Goal: Task Accomplishment & Management: Complete application form

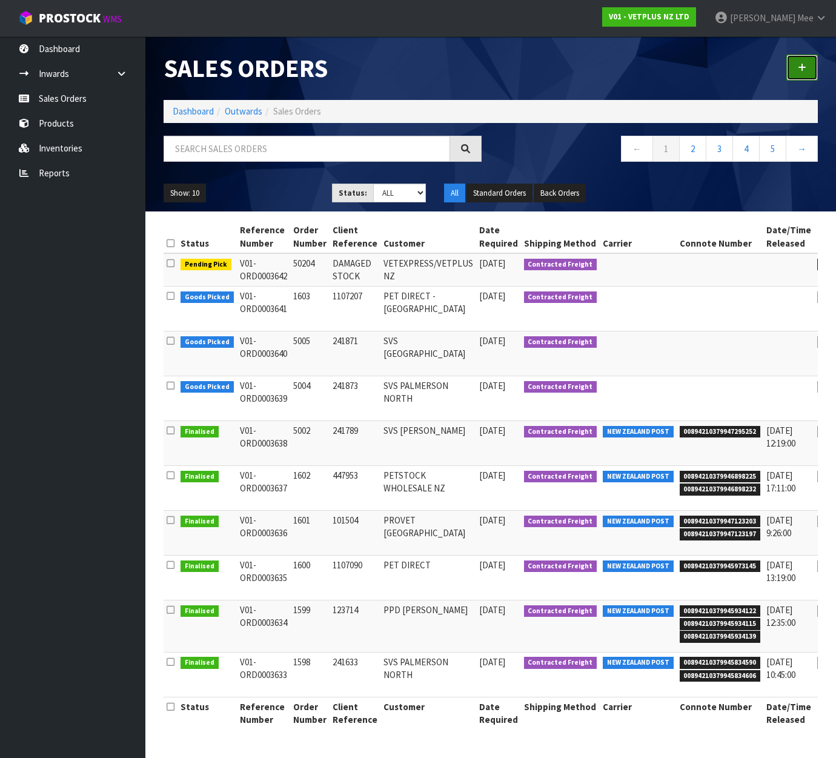
click at [801, 67] on icon at bounding box center [801, 67] width 8 height 9
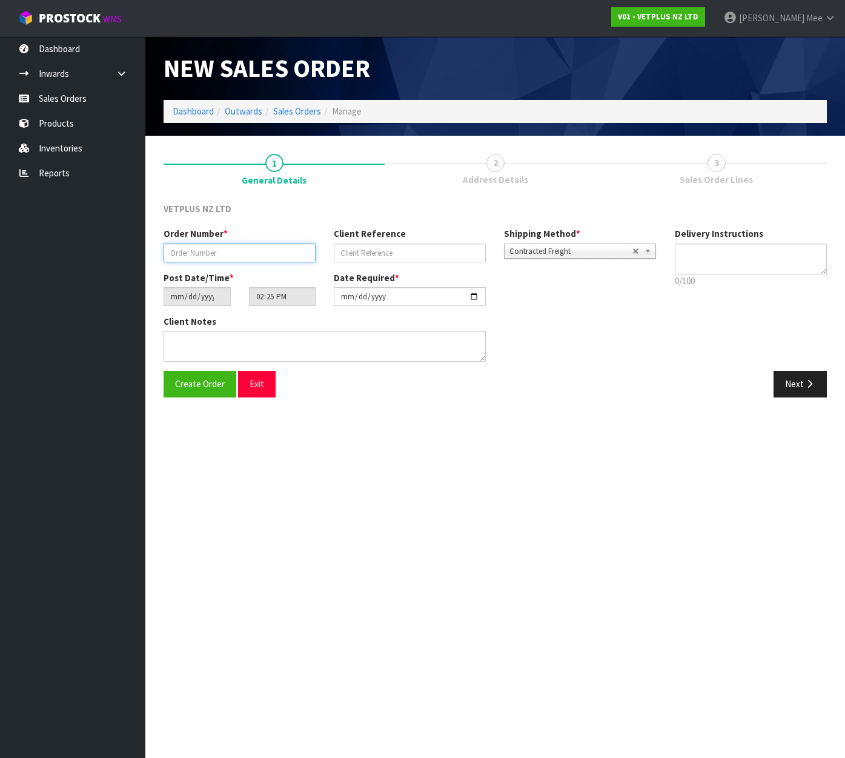
click at [246, 257] on input "text" at bounding box center [239, 252] width 152 height 19
type input "5006"
type input "660581"
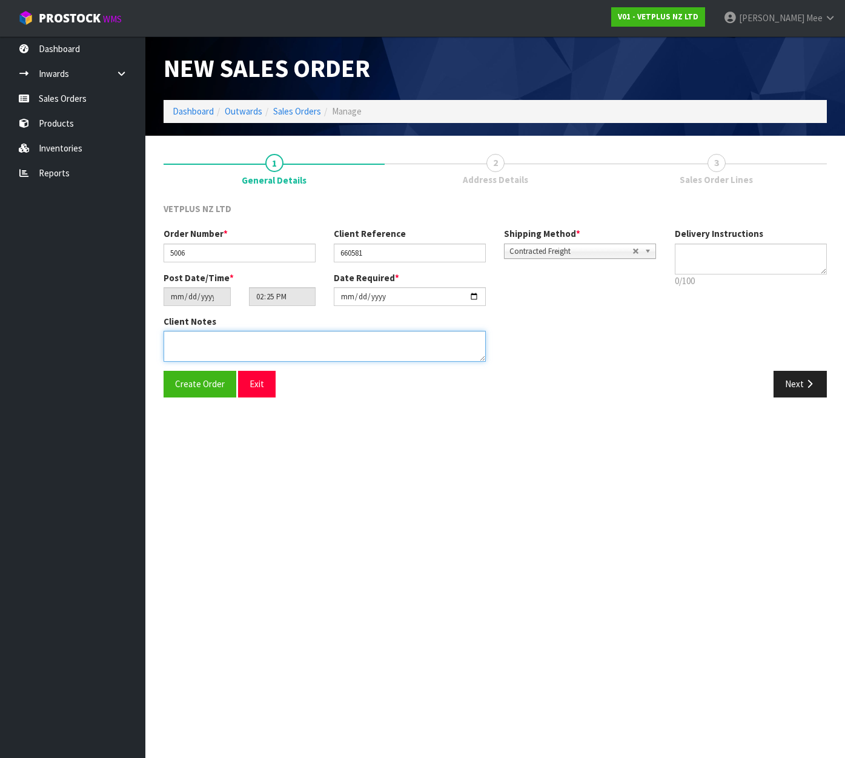
click at [225, 346] on textarea at bounding box center [324, 346] width 322 height 31
paste textarea "BACK ORDER:50107 AKTIVAIT MED & LGE BREED CAPS 60 X 2050840 COMPLIVIT 150G X 12…"
click at [215, 338] on textarea at bounding box center [324, 346] width 322 height 31
click at [324, 351] on textarea at bounding box center [324, 346] width 322 height 31
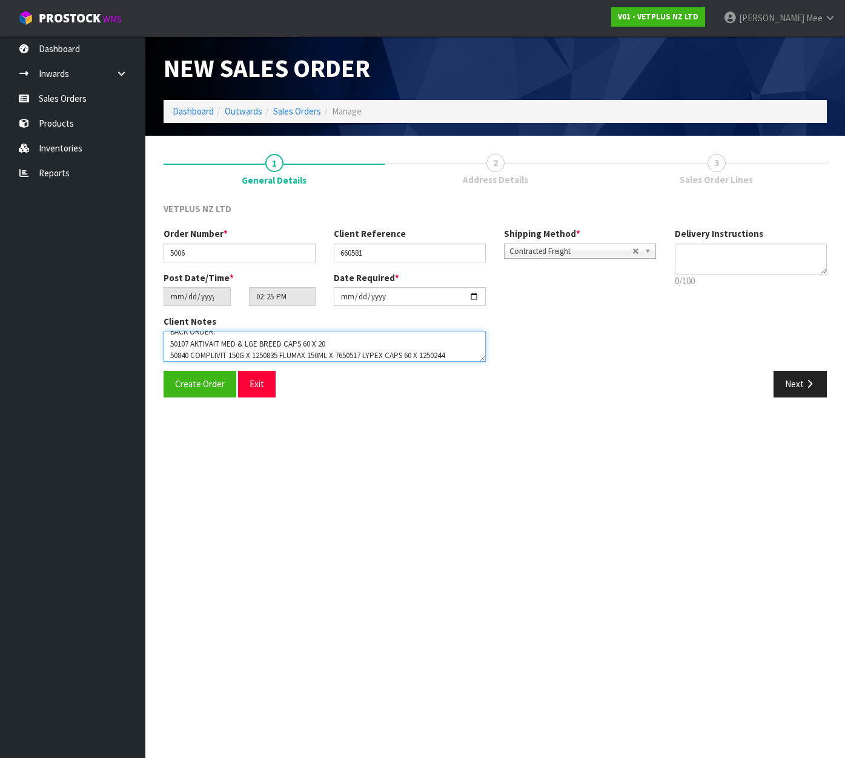
click at [258, 353] on textarea at bounding box center [324, 346] width 322 height 31
click at [260, 354] on textarea at bounding box center [324, 346] width 322 height 31
click at [255, 354] on textarea at bounding box center [324, 346] width 322 height 31
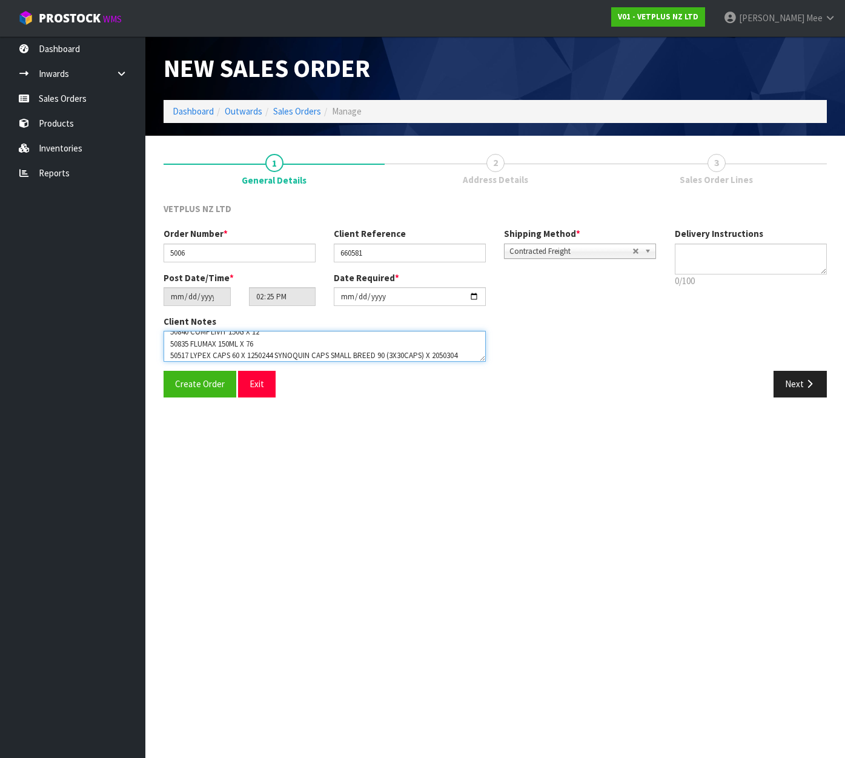
click at [255, 354] on textarea at bounding box center [324, 346] width 322 height 31
click at [355, 355] on textarea at bounding box center [324, 346] width 322 height 31
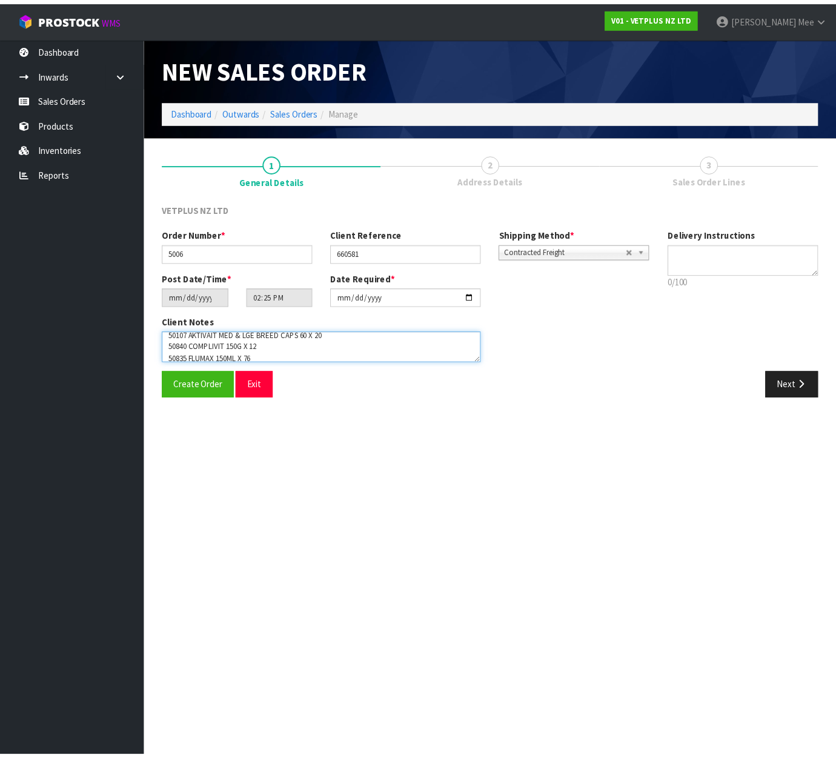
scroll to position [11, 0]
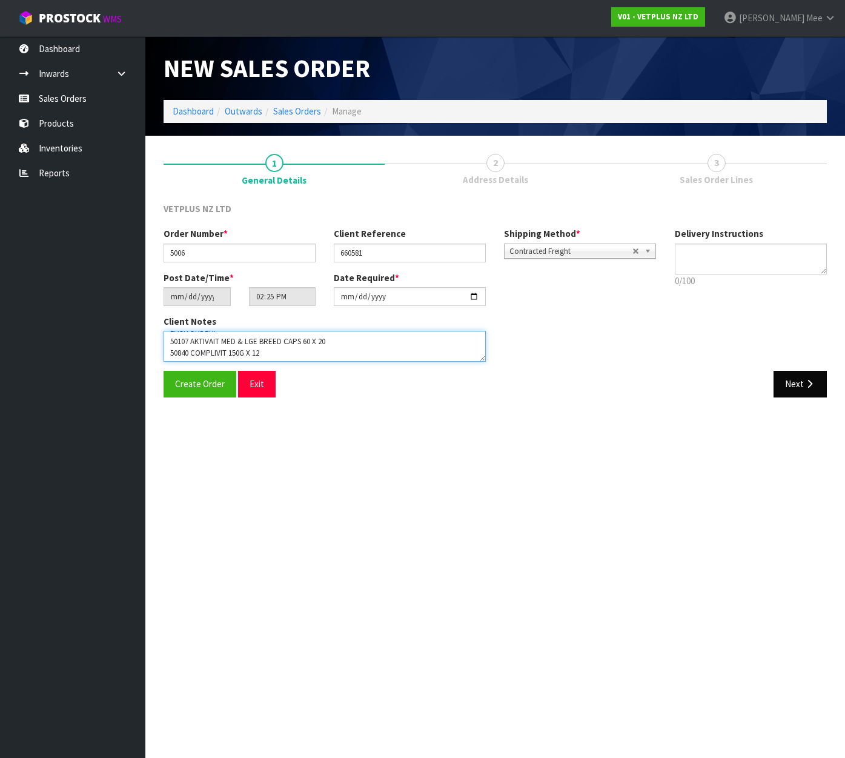
type textarea "BACK ORDER: 50107 AKTIVAIT MED & LGE BREED CAPS 60 X 20 50840 COMPLIVIT 150G X …"
click at [814, 381] on icon "button" at bounding box center [810, 383] width 12 height 9
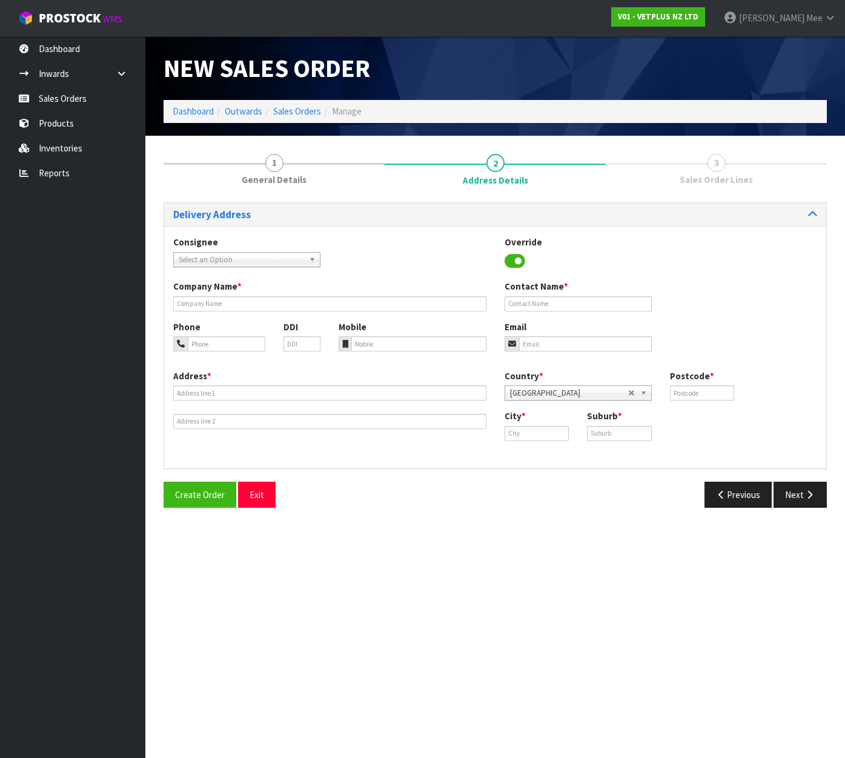
click at [222, 258] on span "Select an Option" at bounding box center [241, 260] width 125 height 15
type input "provet a"
click at [283, 293] on li "PROAUCAKL - PROVET A [GEOGRAPHIC_DATA]" at bounding box center [246, 293] width 141 height 15
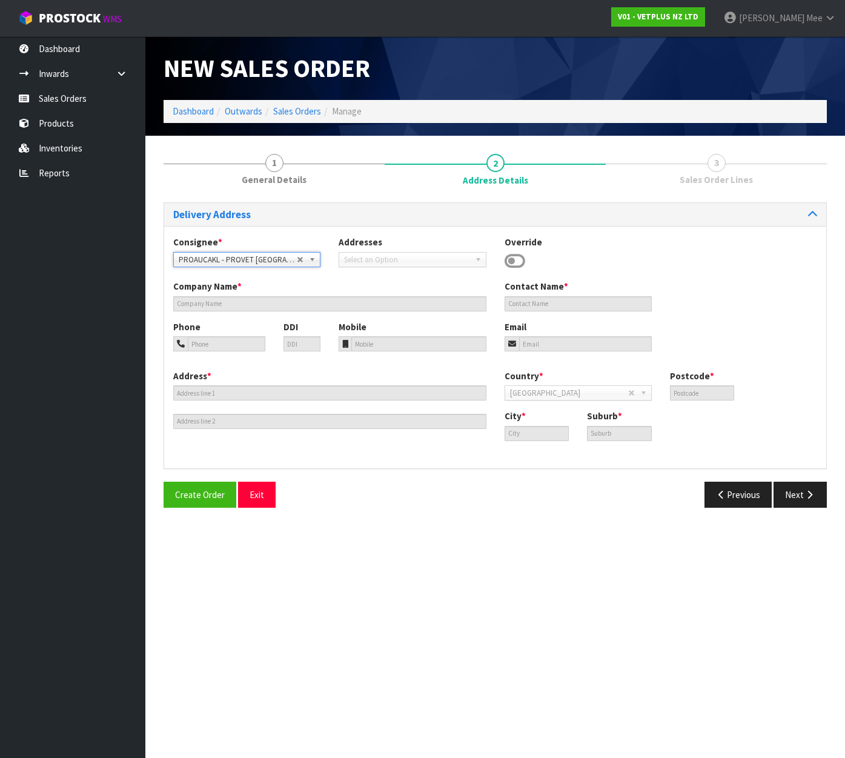
type input "PROVET [GEOGRAPHIC_DATA]"
type input "[STREET_ADDRESS]"
type input "2013"
type input "[GEOGRAPHIC_DATA]"
type input "EAST TAMAKI"
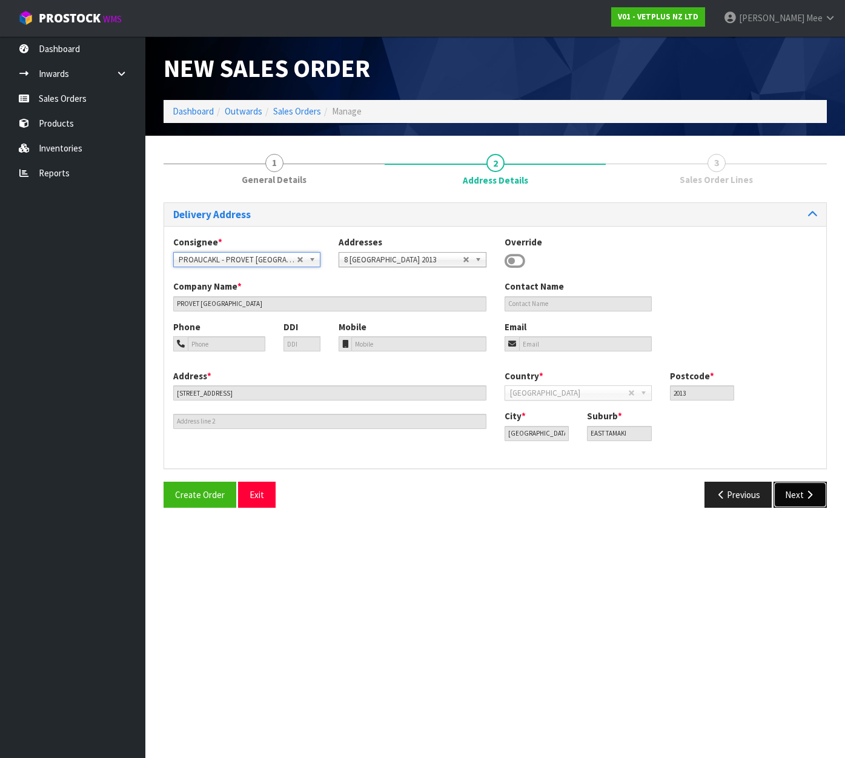
click at [793, 498] on button "Next" at bounding box center [799, 494] width 53 height 26
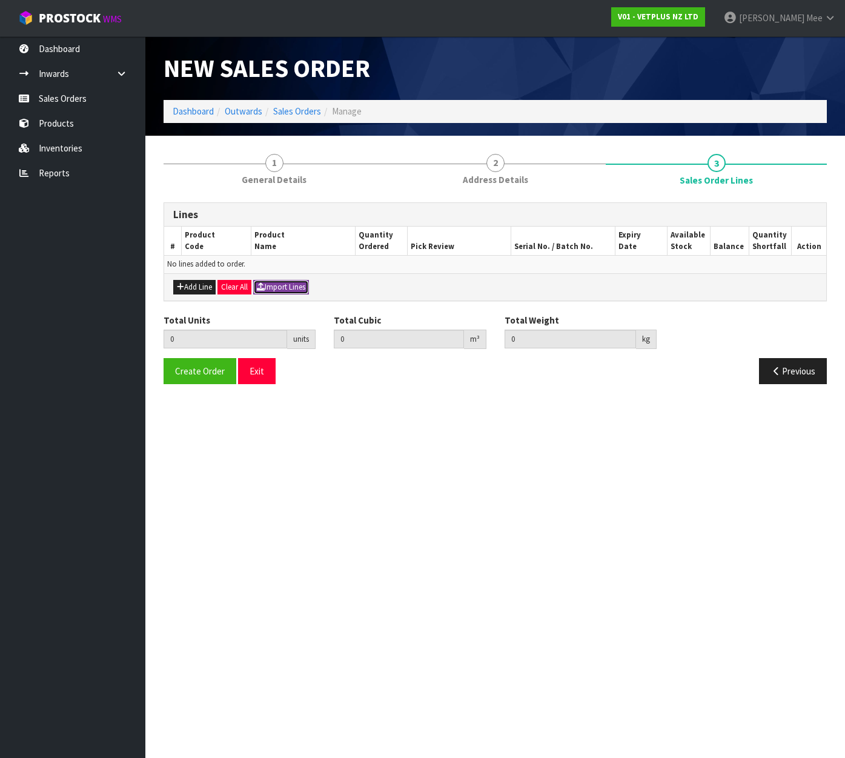
click at [305, 289] on button "Import Lines" at bounding box center [281, 287] width 56 height 15
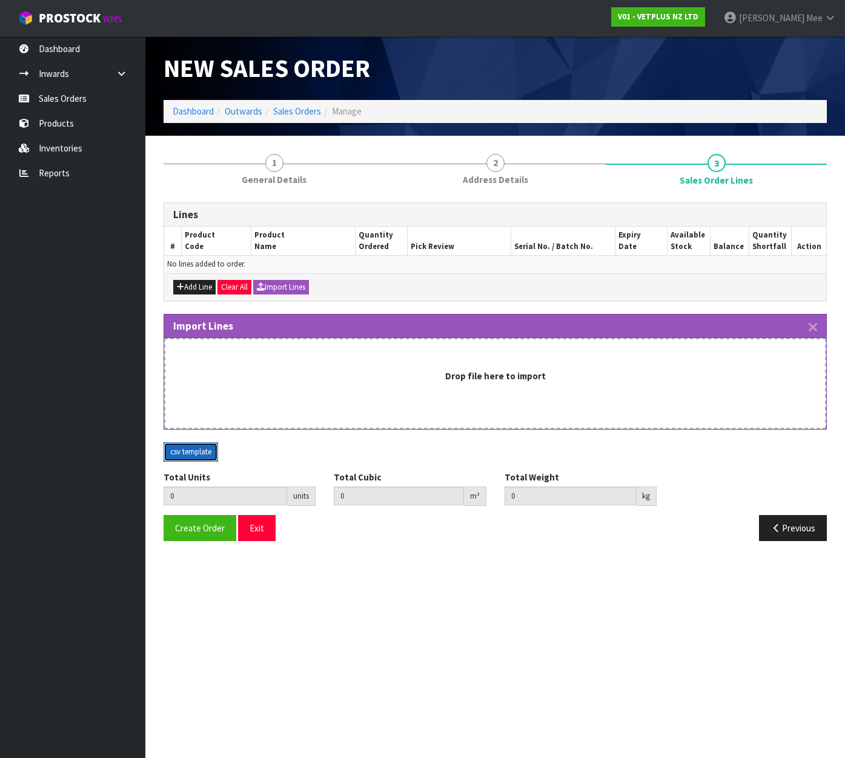
click at [184, 452] on button "csv template" at bounding box center [190, 451] width 54 height 19
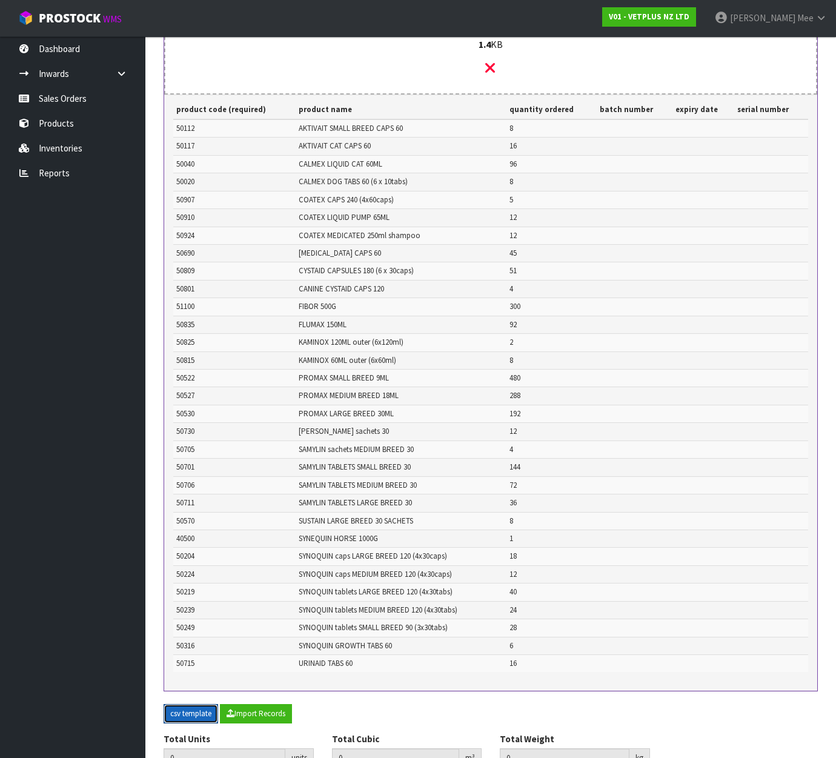
scroll to position [413, 0]
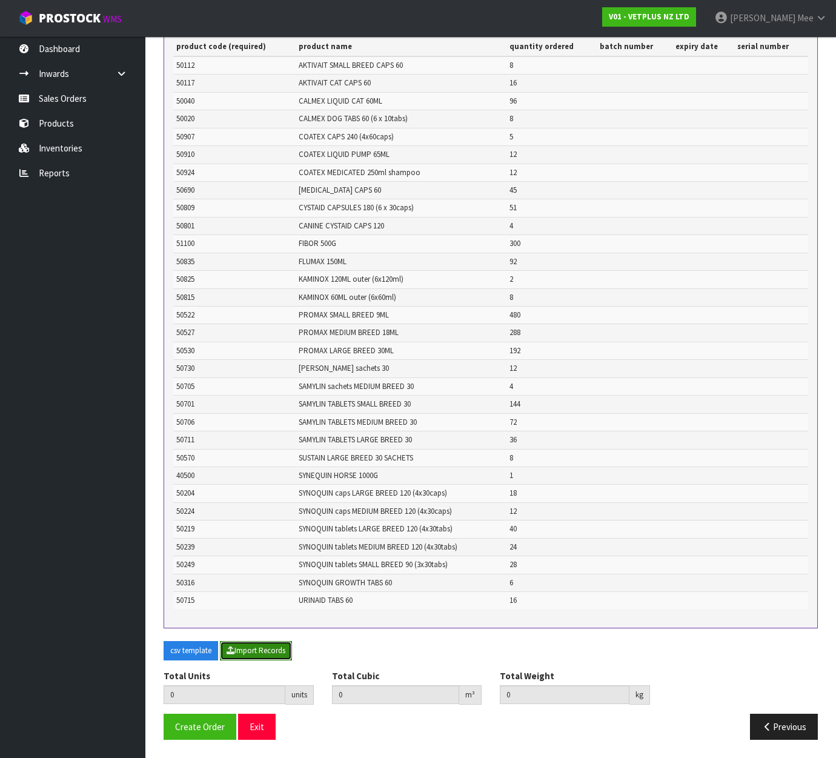
click at [253, 647] on button "Import Records" at bounding box center [256, 650] width 72 height 19
type input "2040"
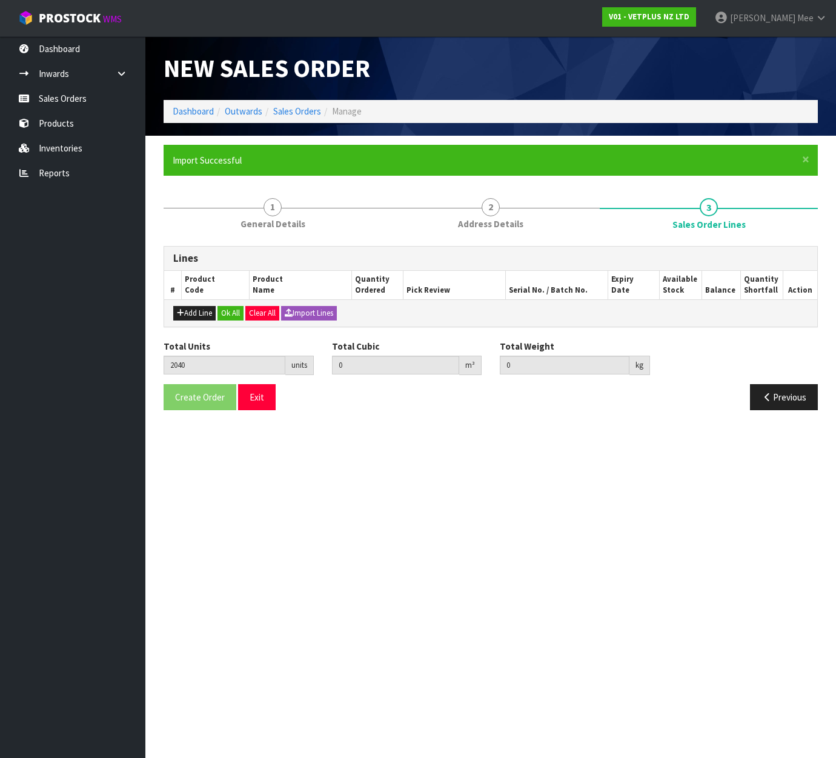
scroll to position [292, 0]
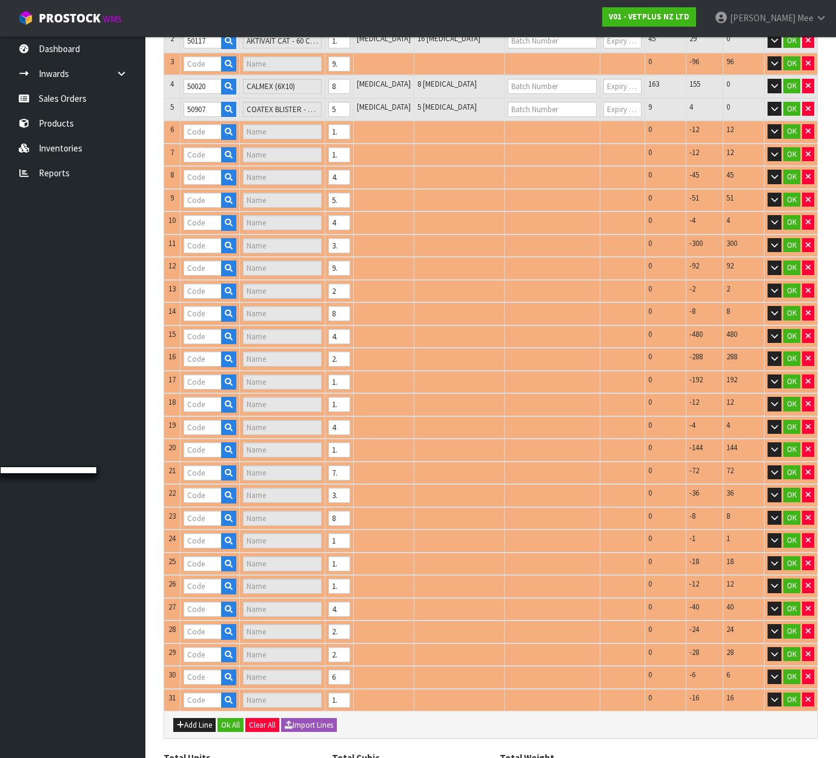
type input "50040"
type input "CALMEX CAT"
type input "50910"
type input "COATEX LIQUID PUMP 65ML"
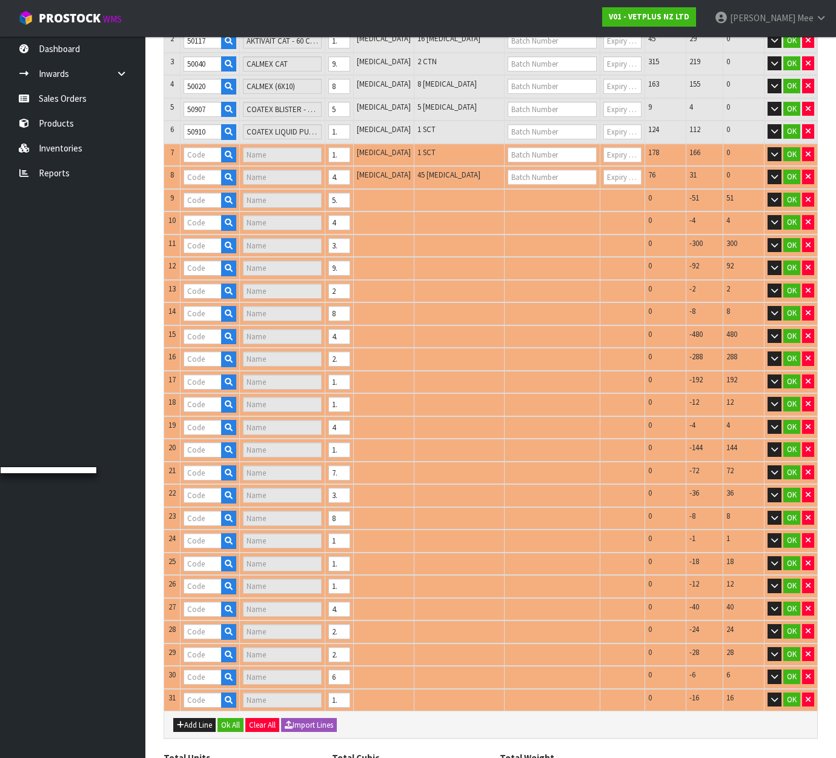
type input "50924"
type input "COATEX MEDICATED SHAMPOO - 250ML"
type input "50690"
type input "[MEDICAL_DATA]"
type input "50809"
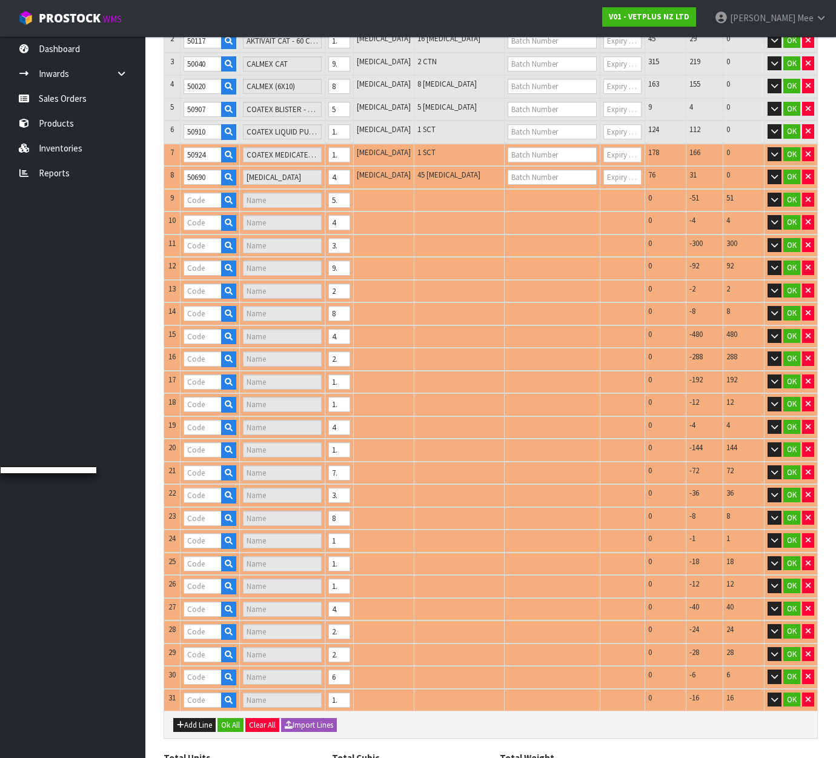
type input "CYSTAID CAPS 180'S"
type input "51100"
type input "FIBOR - 500G"
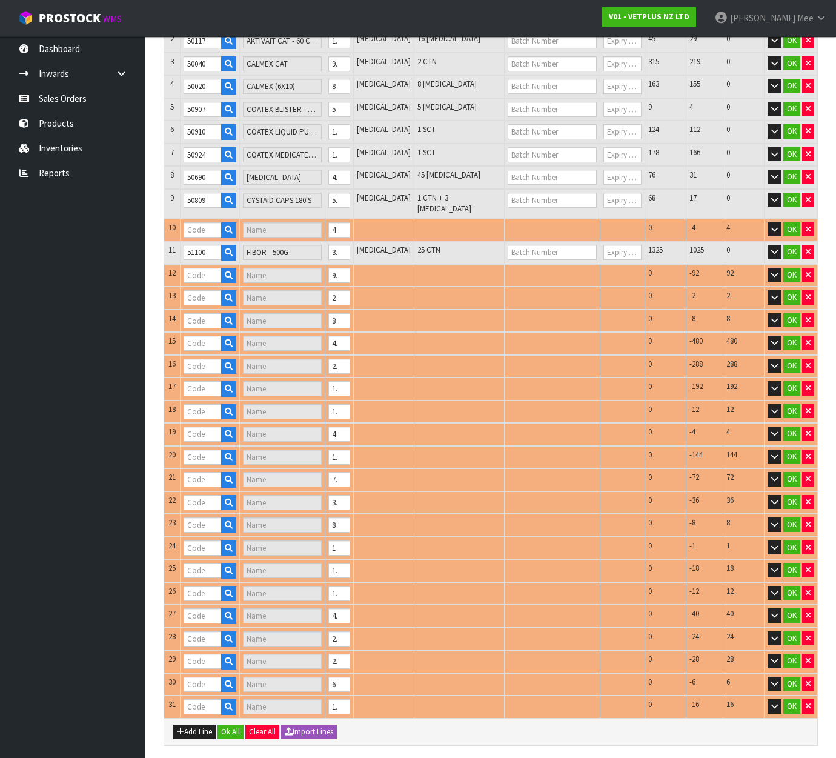
type input "50801"
type input "CANINE CYSTAID - 120 CAPS"
type input "50835"
type input "FLUMAX - 150ML"
type input "50815"
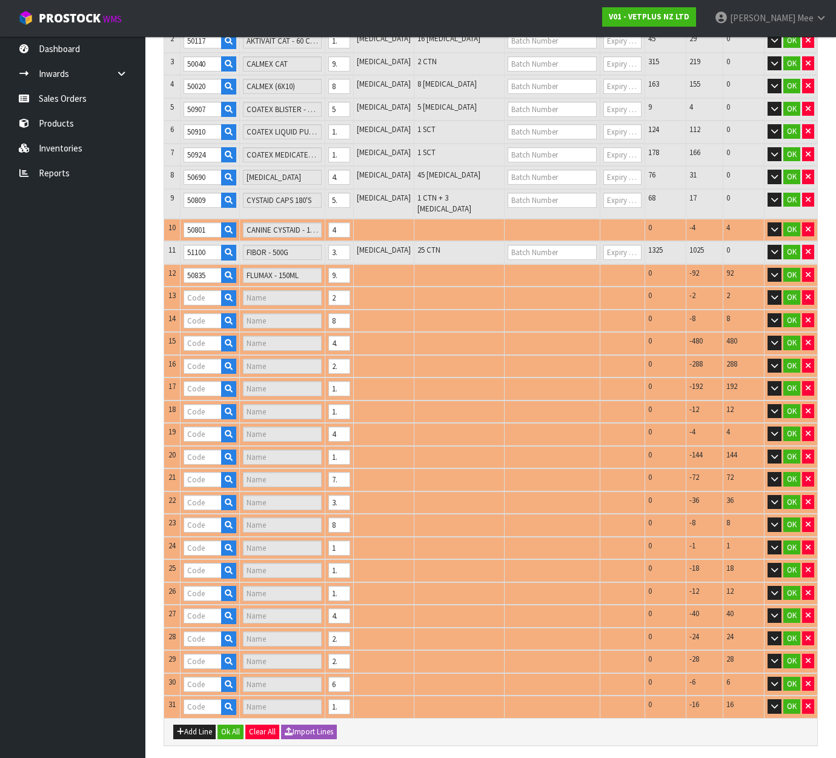
type input "KAMINOX - 60ML (6 X 60ML)"
type input "50825"
type input "KAMINOX - 120ML (6 X 120ML)"
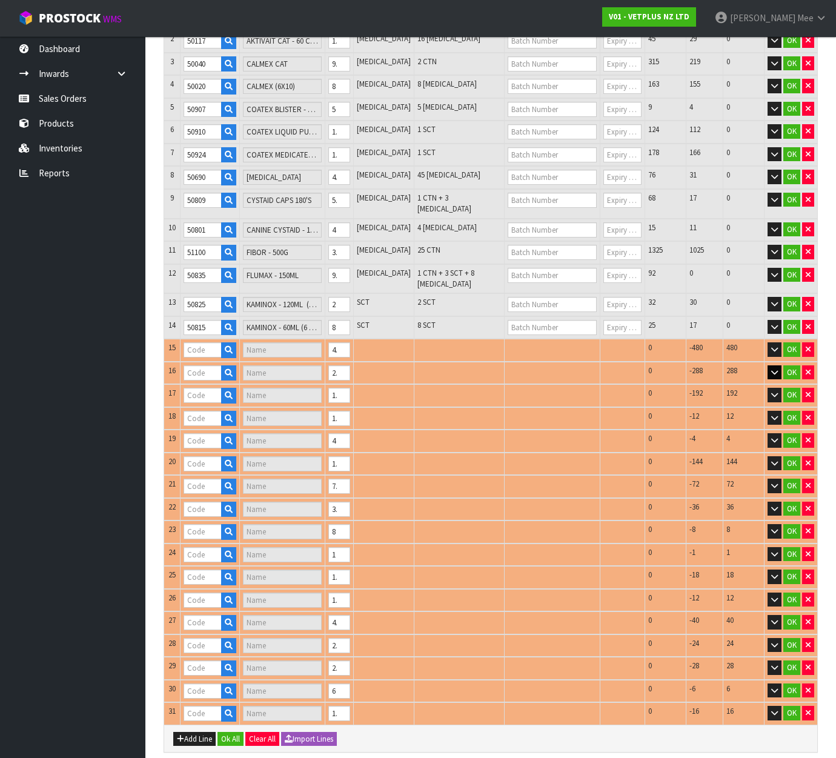
type input "50522"
type input "PROMAX - 9ML"
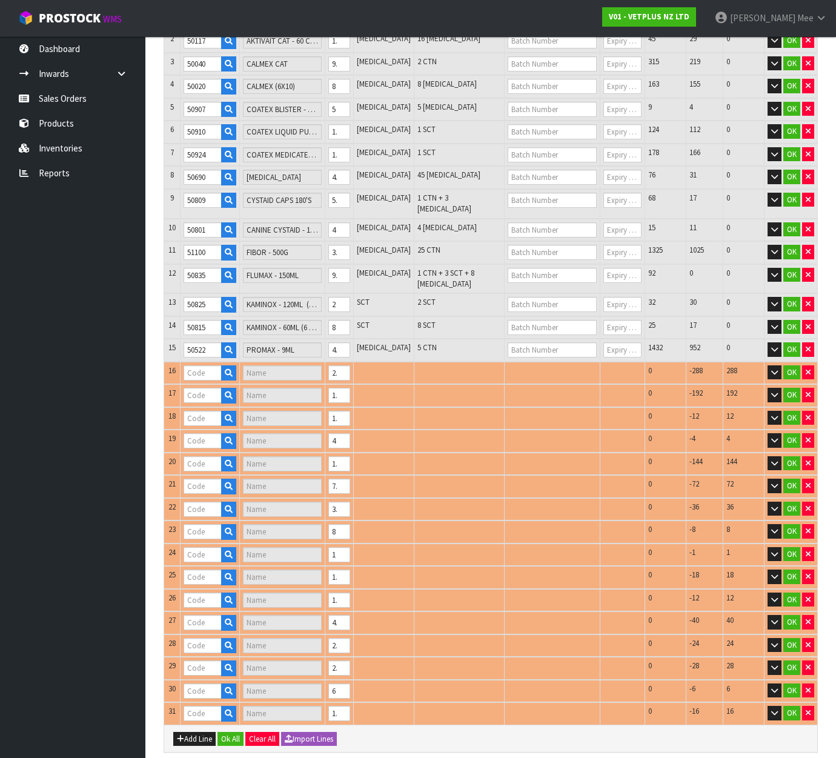
type input "50527"
type input "PROMAX - 18ML"
type input "50530"
type input "PROMAX - 30ML"
type input "50730"
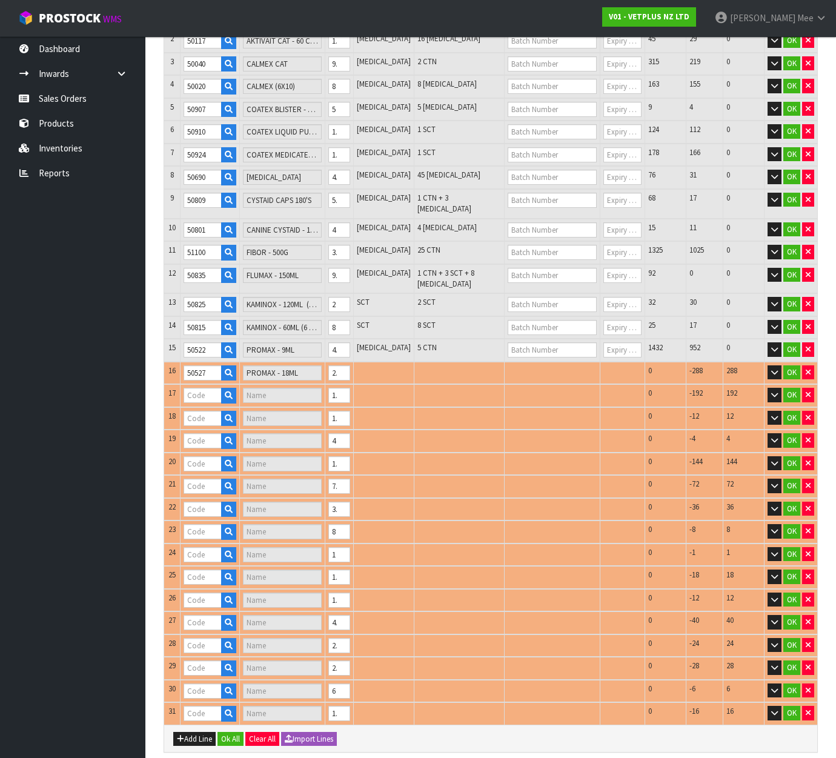
type input "[PERSON_NAME] - 30 X 2G"
type input "50705"
type input "SAMYLIN MEDIUM BREED SACHETS 30"
type input "50701"
type input "SAMYLIN SMALL BREED - 30 X 1.0G TABS"
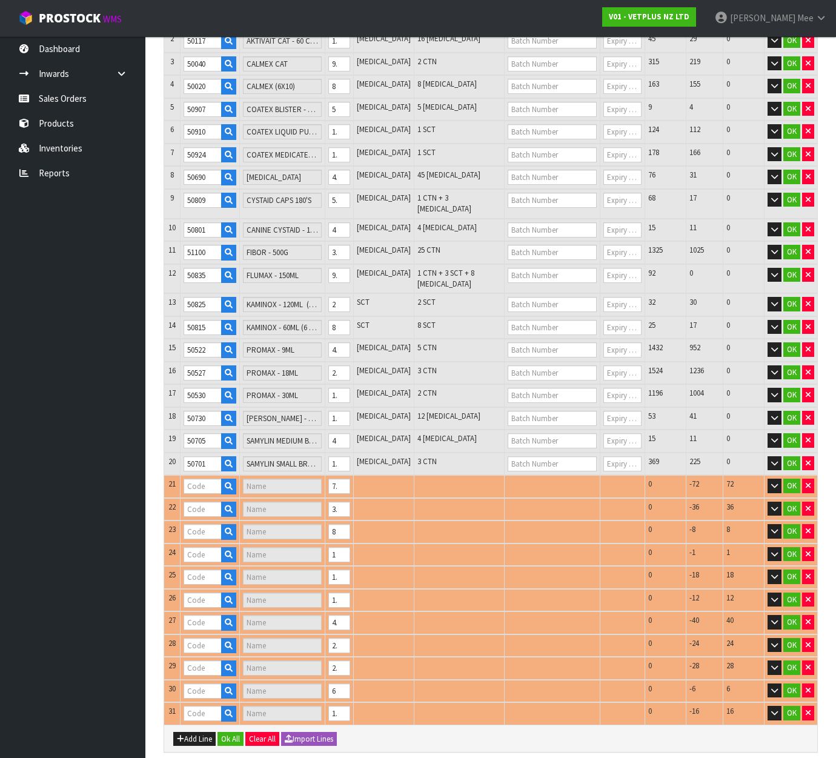
type input "50570"
type input "SUSTAIN LARGE BREED"
type input "50224"
type input "SYNOQUIN EFA MEDIUM BREED - 120 CAPS"
type input "50219"
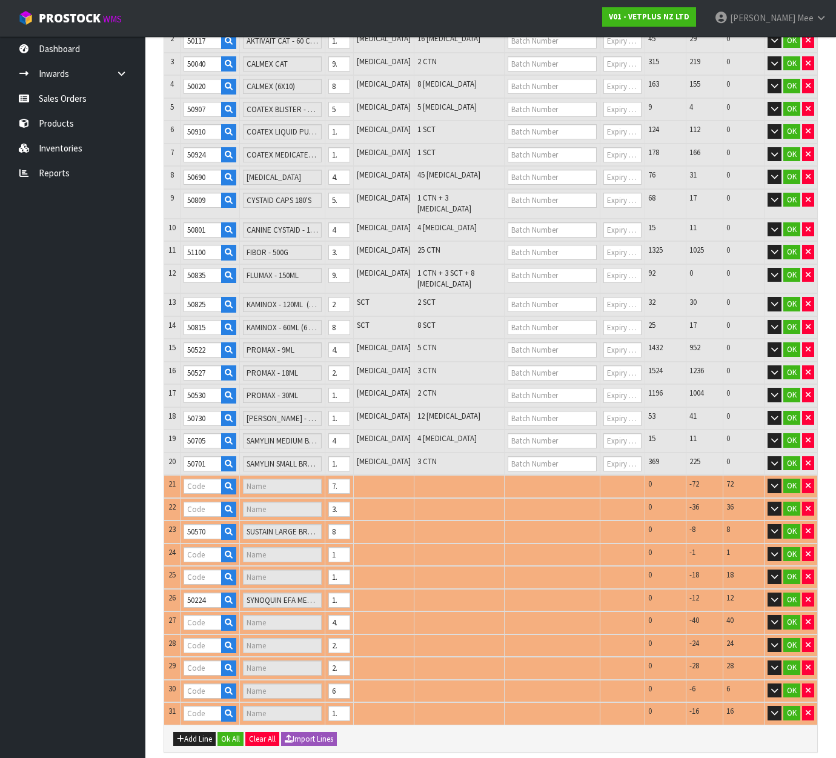
type input "SYNOQUIN EFA LARGE BREED - 120 TABS"
type input "50239"
type input "SYNOQUIN EFA MEDIUM BREED - 120 TABS"
type input "50316"
type input "SYNOQUIN GROWTH TABLETS 60"
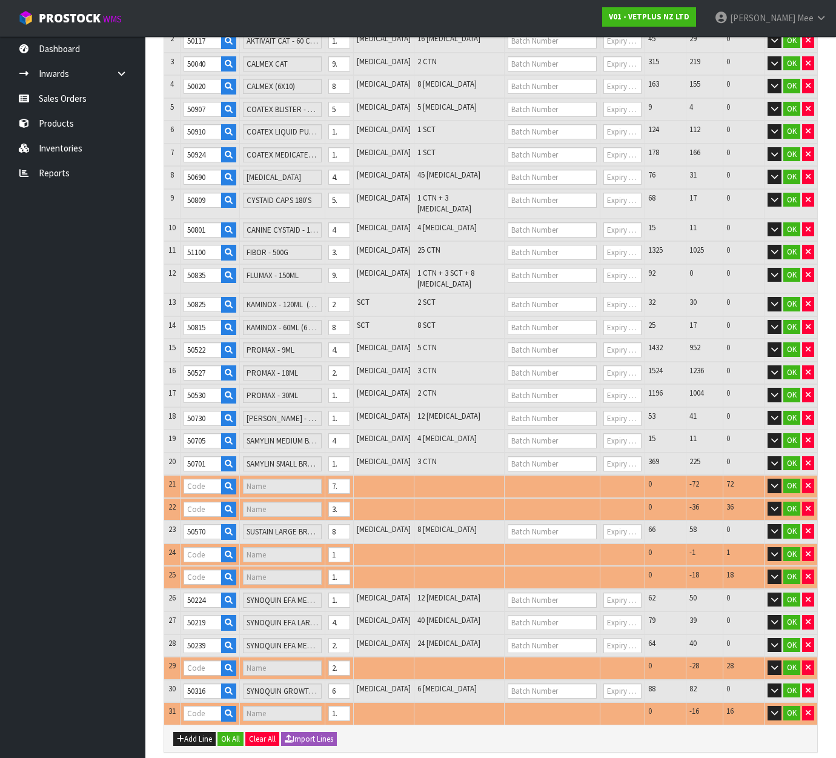
type input "50249"
type input "SYNOQUIN EFA SMALL BREED - 90 TABS"
type input "50711"
type input "SAMYLIN LARGE BREED - 30 TABS"
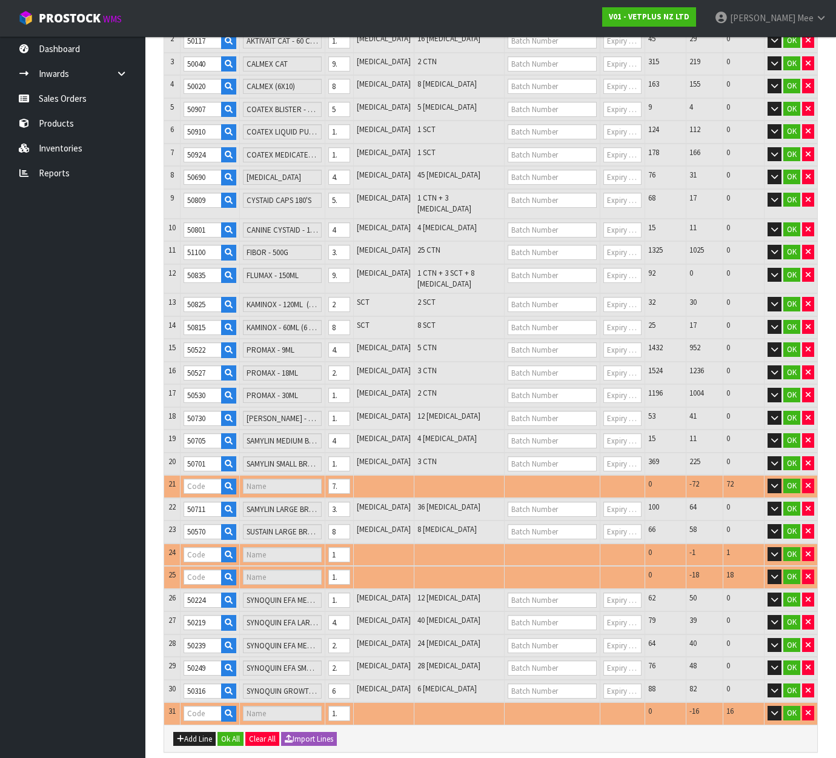
type input "50715"
type input "URINAID - 60 TABS"
type input "40500"
type input "SYNEQUIN HORSE 1000G"
type input "50706"
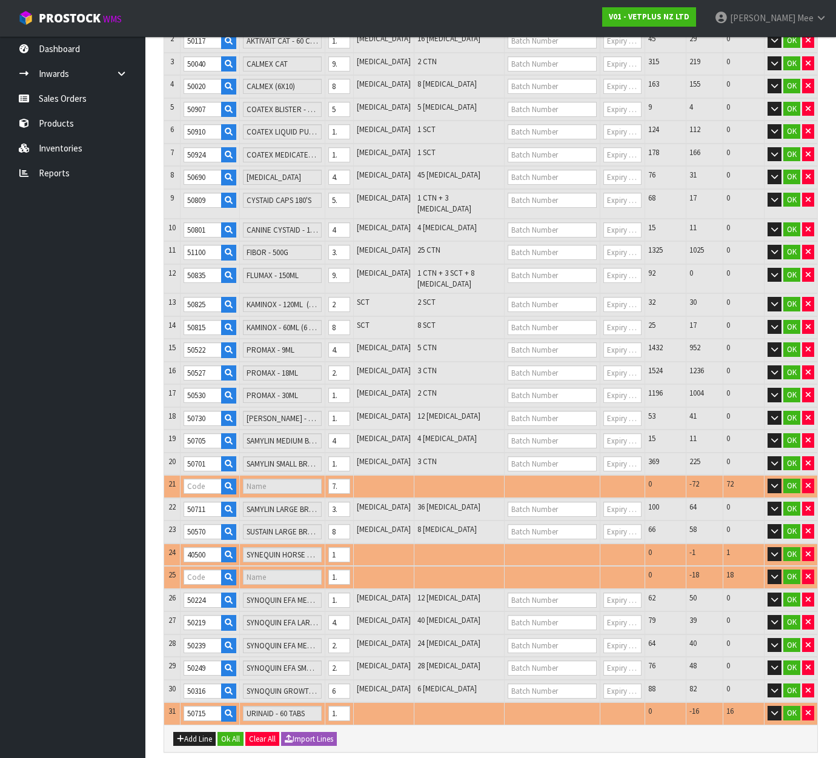
type input "SAMYLIN MEDIUM BREED - 30 TABS"
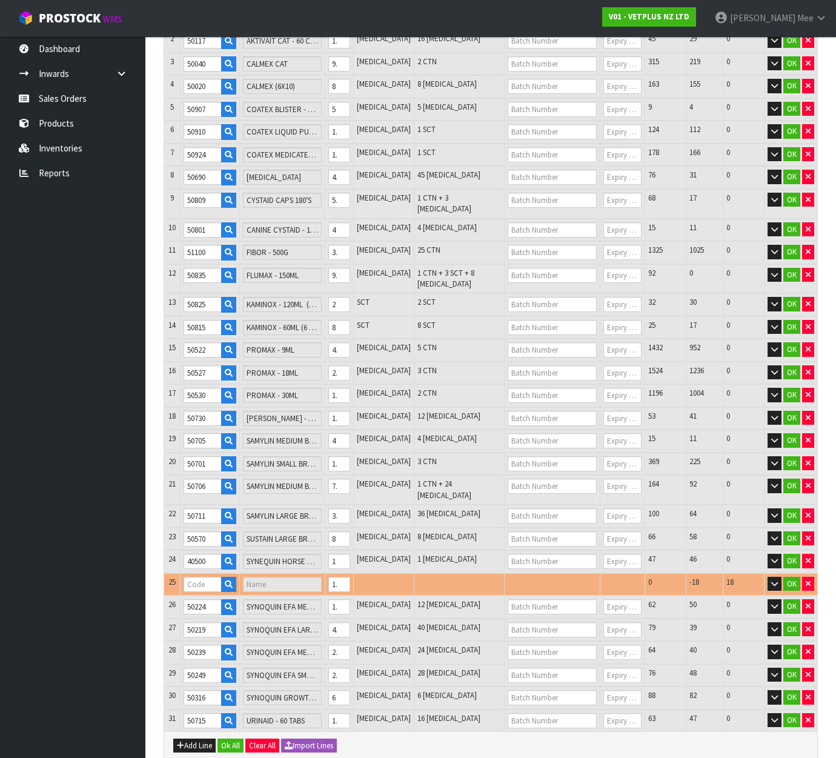
type input "1.635902"
type input "361.315"
type input "50204"
type input "SYNOQUIN EFA LARGE BREED - 120 CAPS"
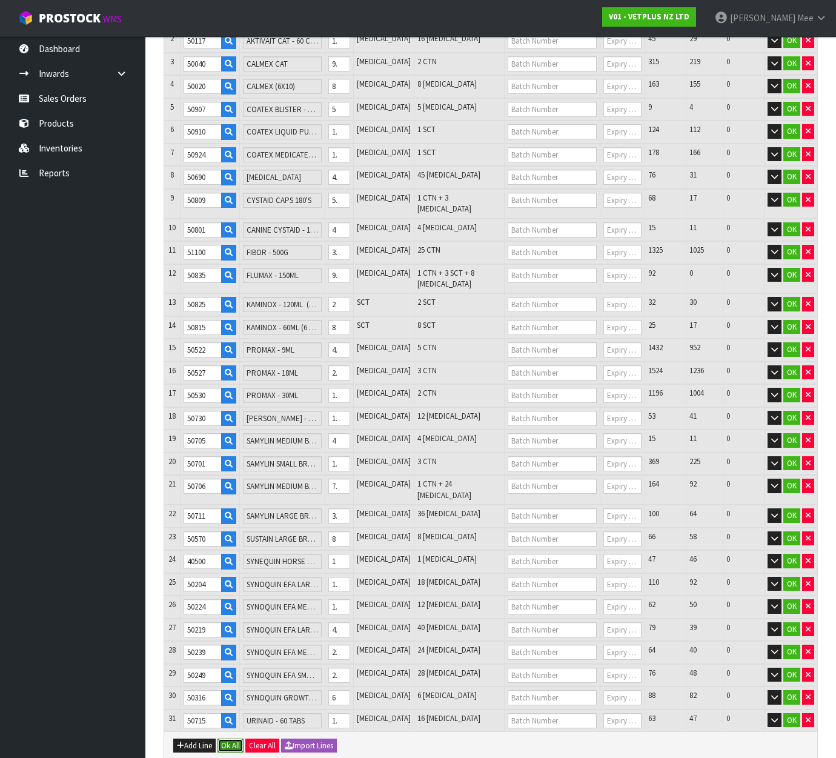
click at [234, 738] on button "Ok All" at bounding box center [230, 745] width 26 height 15
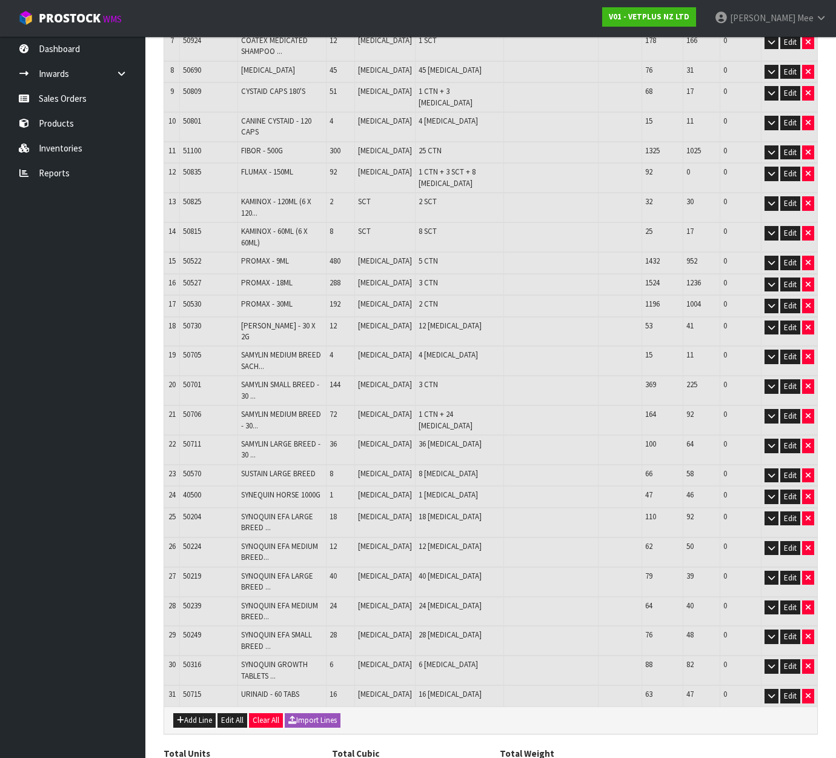
scroll to position [434, 0]
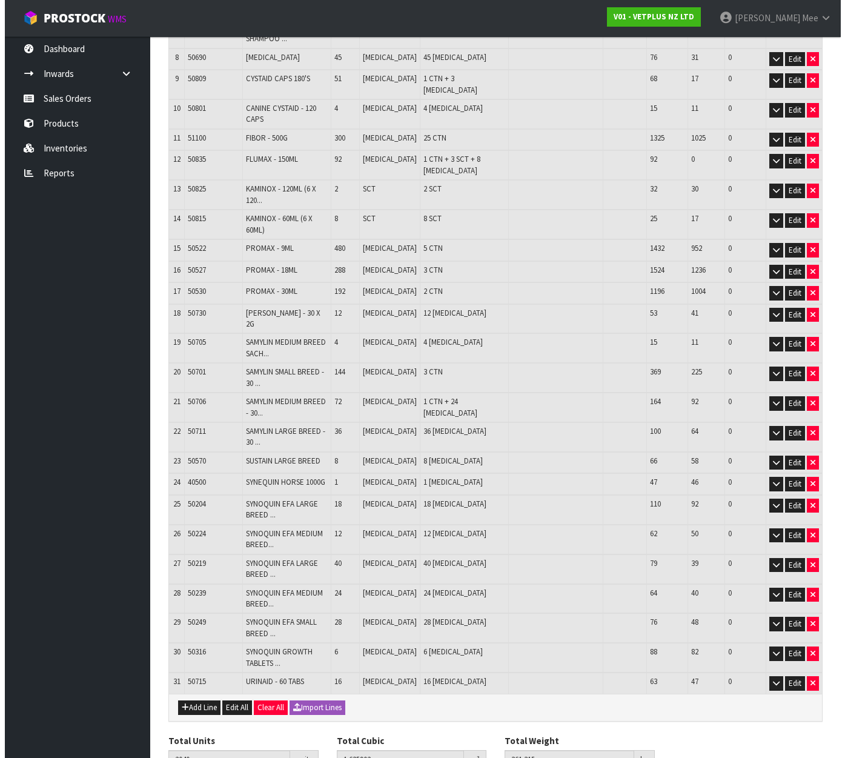
scroll to position [0, 0]
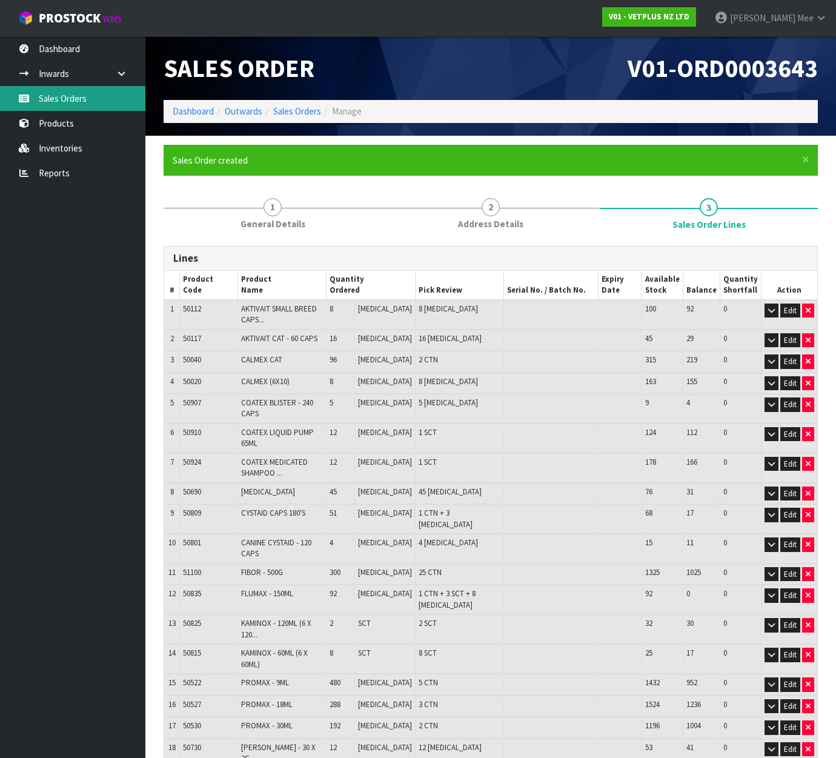
click at [24, 97] on icon at bounding box center [24, 98] width 12 height 9
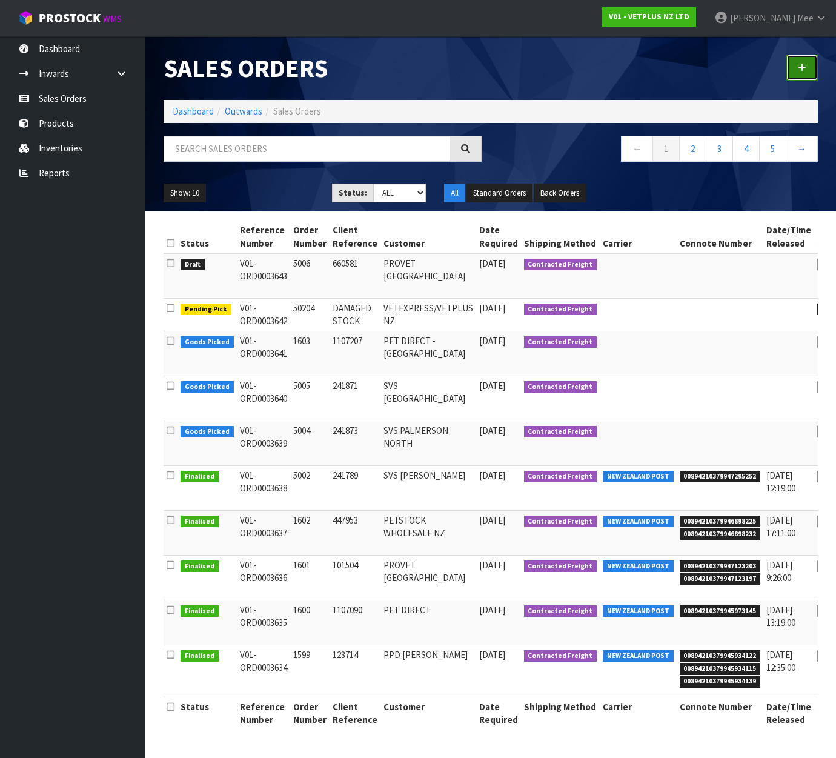
click at [799, 62] on link at bounding box center [801, 67] width 31 height 26
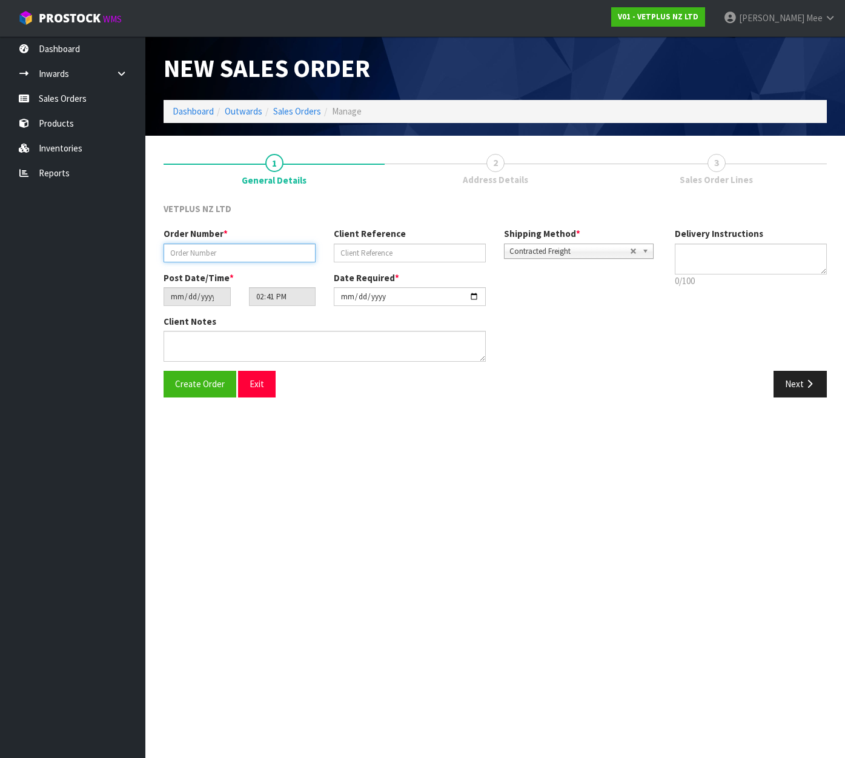
drag, startPoint x: 190, startPoint y: 249, endPoint x: 231, endPoint y: 249, distance: 41.2
click at [190, 249] on input "text" at bounding box center [239, 252] width 152 height 19
type input "5007"
type input "101542"
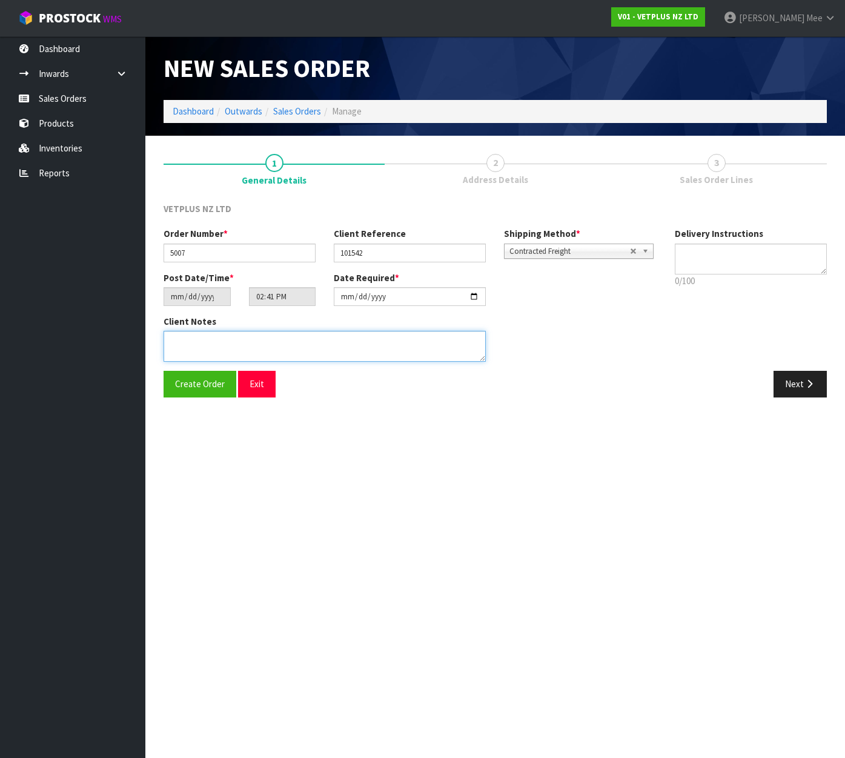
click at [179, 334] on textarea at bounding box center [324, 346] width 322 height 31
paste textarea "BACK ORDERS:50107 AKTIVAIT MED & LGE BREED CAPS 60 X 1650840 COMPLIVIT 150G X 6…"
click at [219, 340] on textarea at bounding box center [324, 346] width 322 height 31
click at [324, 350] on textarea at bounding box center [324, 346] width 322 height 31
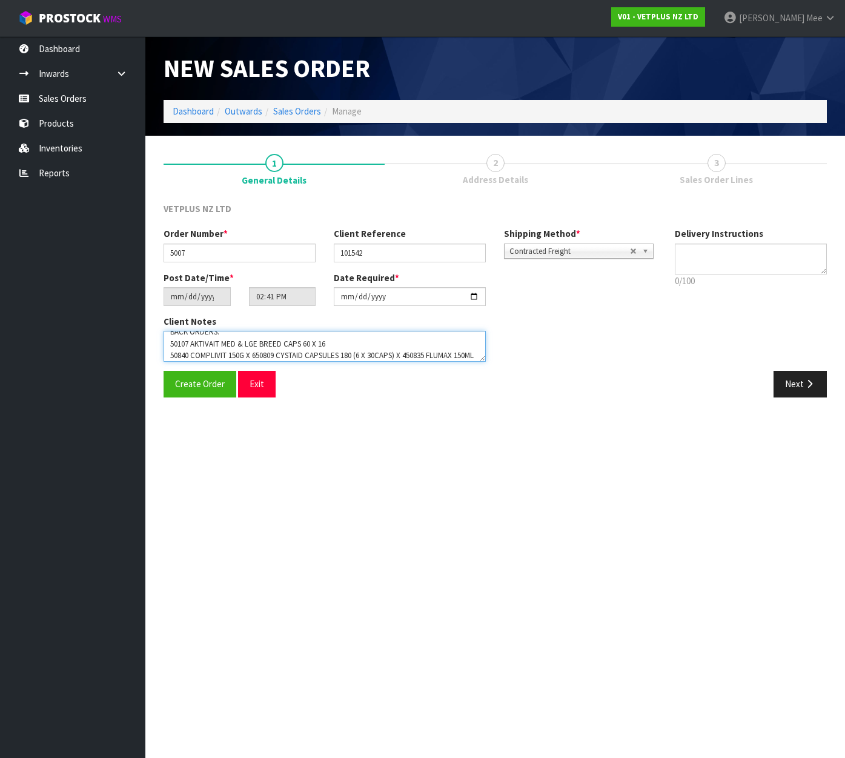
click at [256, 357] on textarea at bounding box center [324, 346] width 322 height 31
click at [321, 357] on textarea at bounding box center [324, 346] width 322 height 31
click at [256, 354] on textarea at bounding box center [324, 346] width 322 height 31
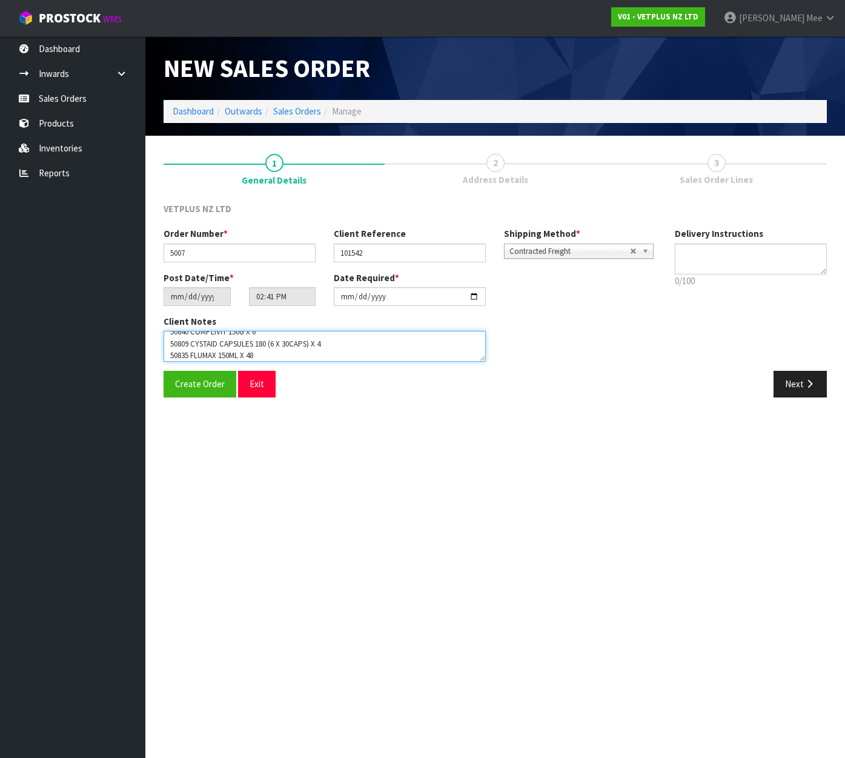
scroll to position [44, 0]
click at [254, 357] on textarea at bounding box center [324, 346] width 322 height 31
click at [352, 355] on textarea at bounding box center [324, 346] width 322 height 31
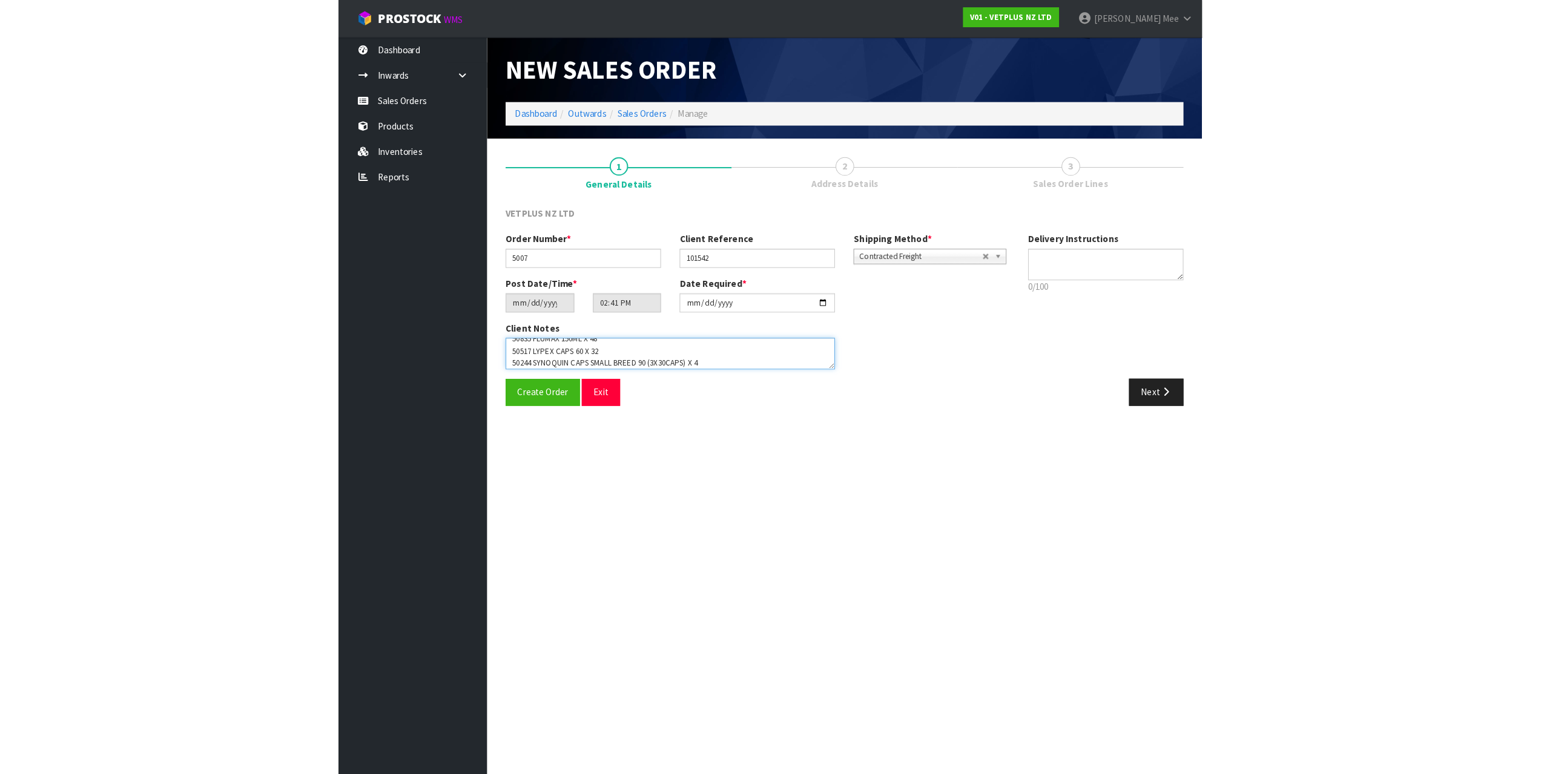
scroll to position [67, 0]
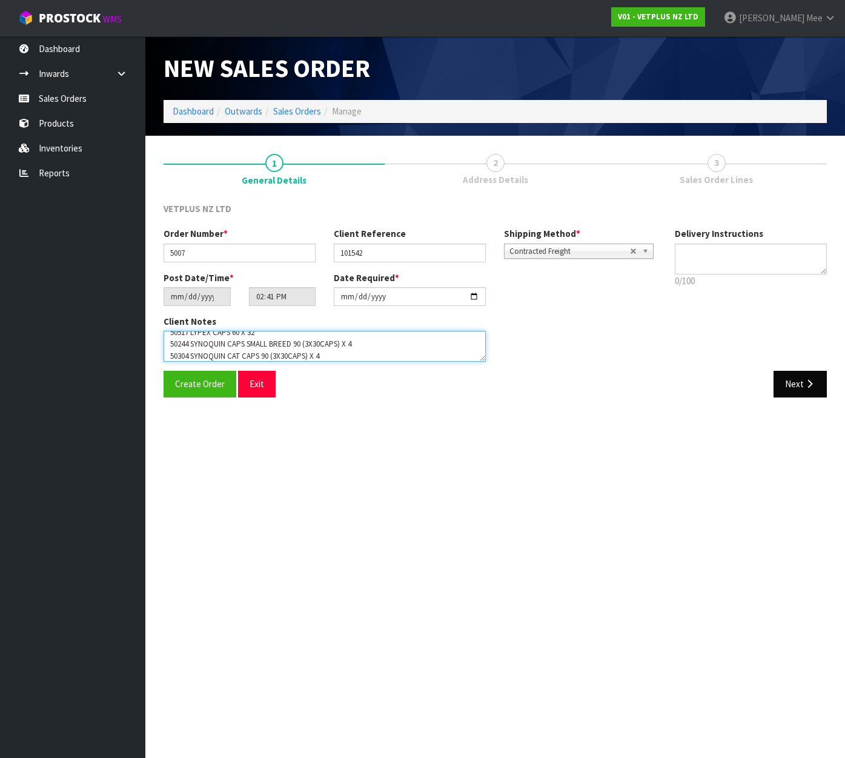
type textarea "BACK ORDERS: 50107 AKTIVAIT MED & LGE BREED CAPS 60 X 16 50840 COMPLIVIT 150G X…"
click at [798, 385] on button "Next" at bounding box center [799, 384] width 53 height 26
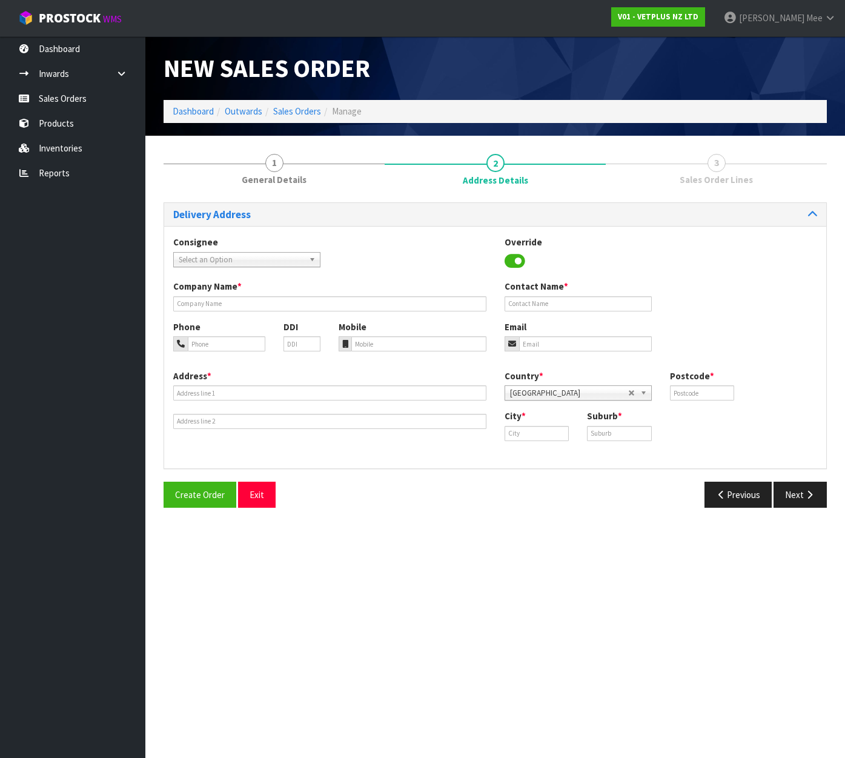
click at [289, 251] on div "Consignee 000001.BAY MECHANICS - BAY MECHANICS 000001A - BRAKE & TRANSMISSION N…" at bounding box center [246, 251] width 165 height 31
click at [289, 257] on span "Select an Option" at bounding box center [241, 260] width 125 height 15
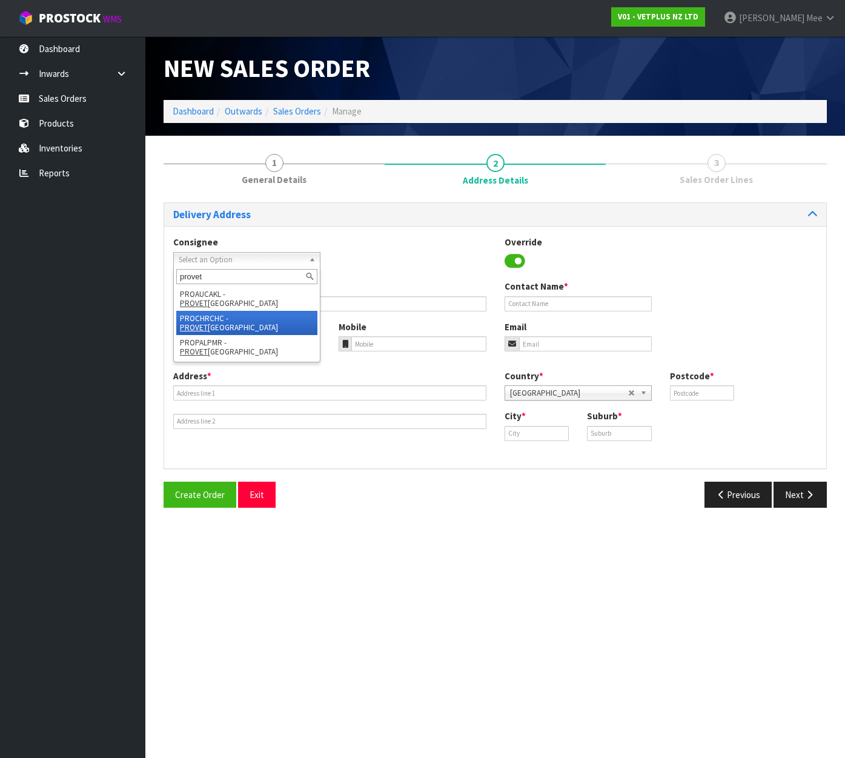
type input "provet"
click at [273, 311] on li "PROCHRCHC - PROVET [GEOGRAPHIC_DATA]" at bounding box center [246, 323] width 141 height 24
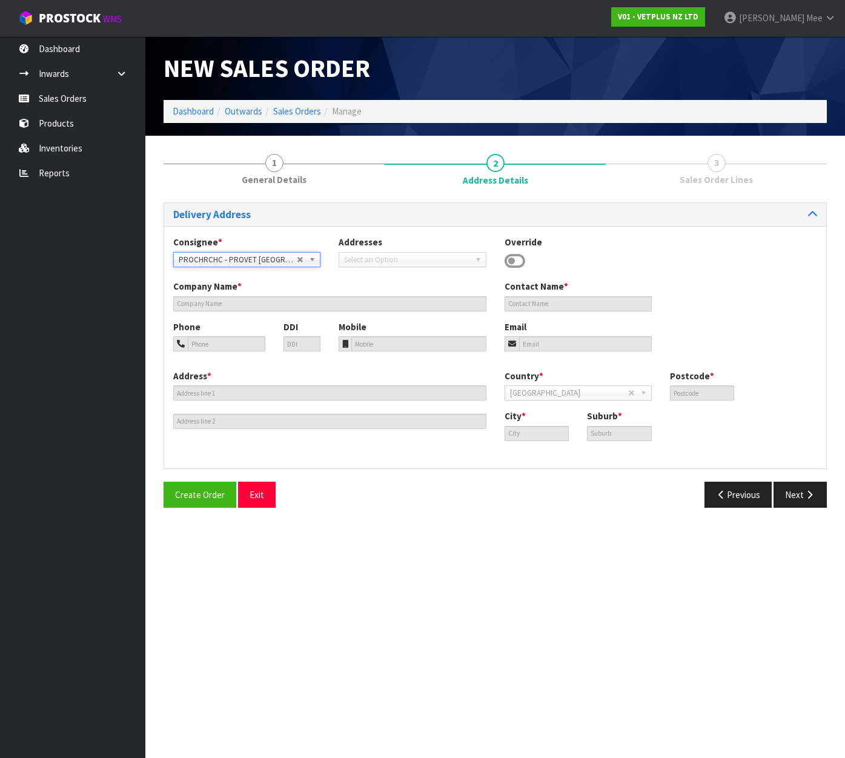
type input "PROVET [GEOGRAPHIC_DATA]"
type input "[STREET_ADDRESS][PERSON_NAME]"
type input "8042"
type input "[GEOGRAPHIC_DATA]"
type input "WIGRAM"
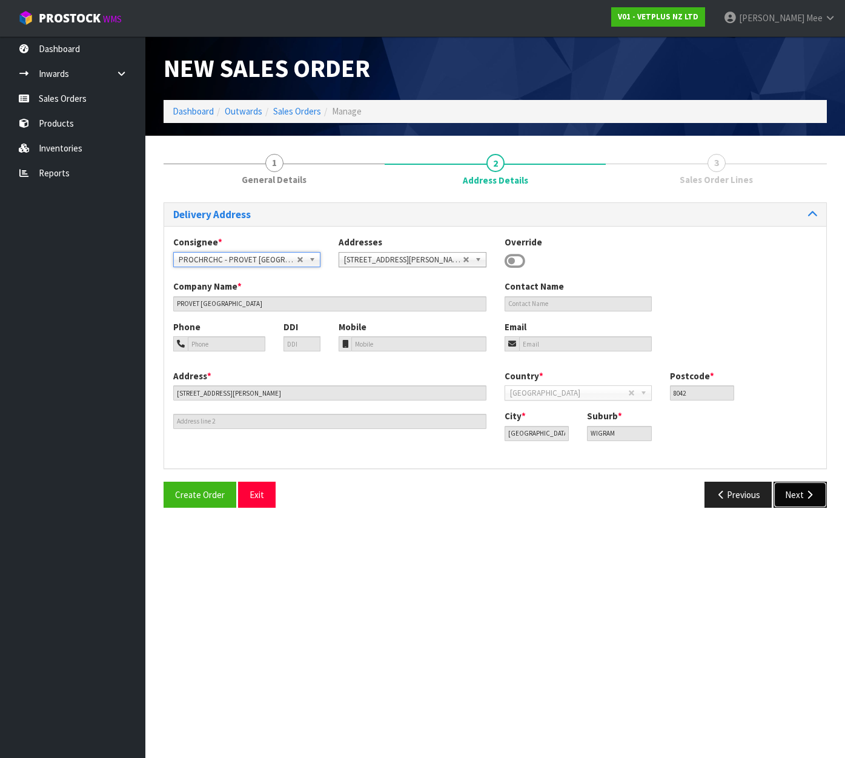
click at [795, 487] on button "Next" at bounding box center [799, 494] width 53 height 26
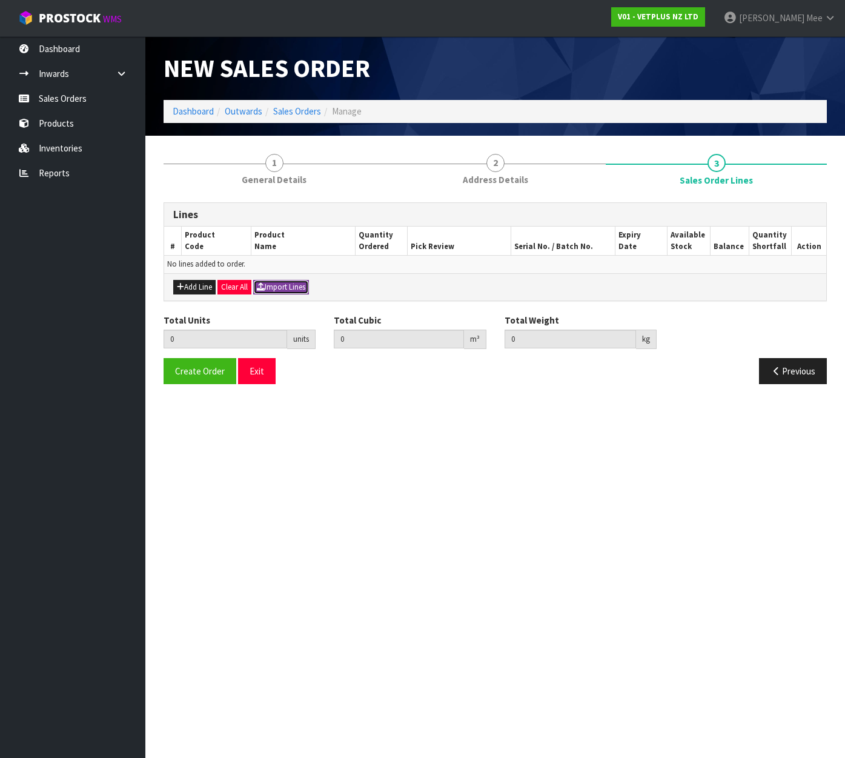
click at [286, 286] on button "Import Lines" at bounding box center [281, 287] width 56 height 15
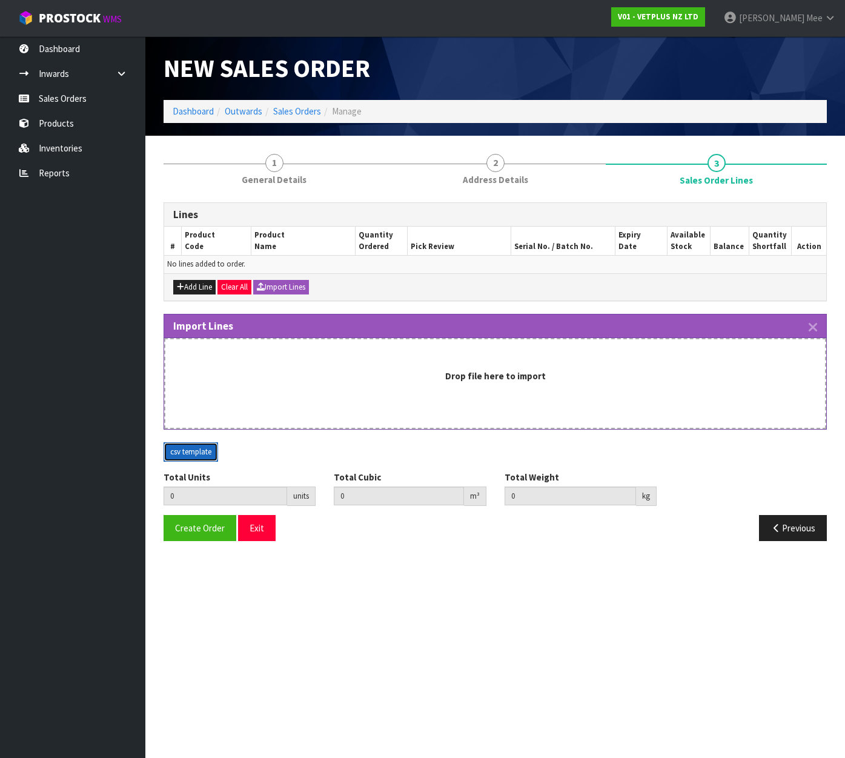
click at [183, 445] on button "csv template" at bounding box center [190, 451] width 54 height 19
click at [732, 76] on div "New Sales Order" at bounding box center [494, 68] width 681 height 64
click at [181, 452] on button "csv template" at bounding box center [190, 451] width 54 height 19
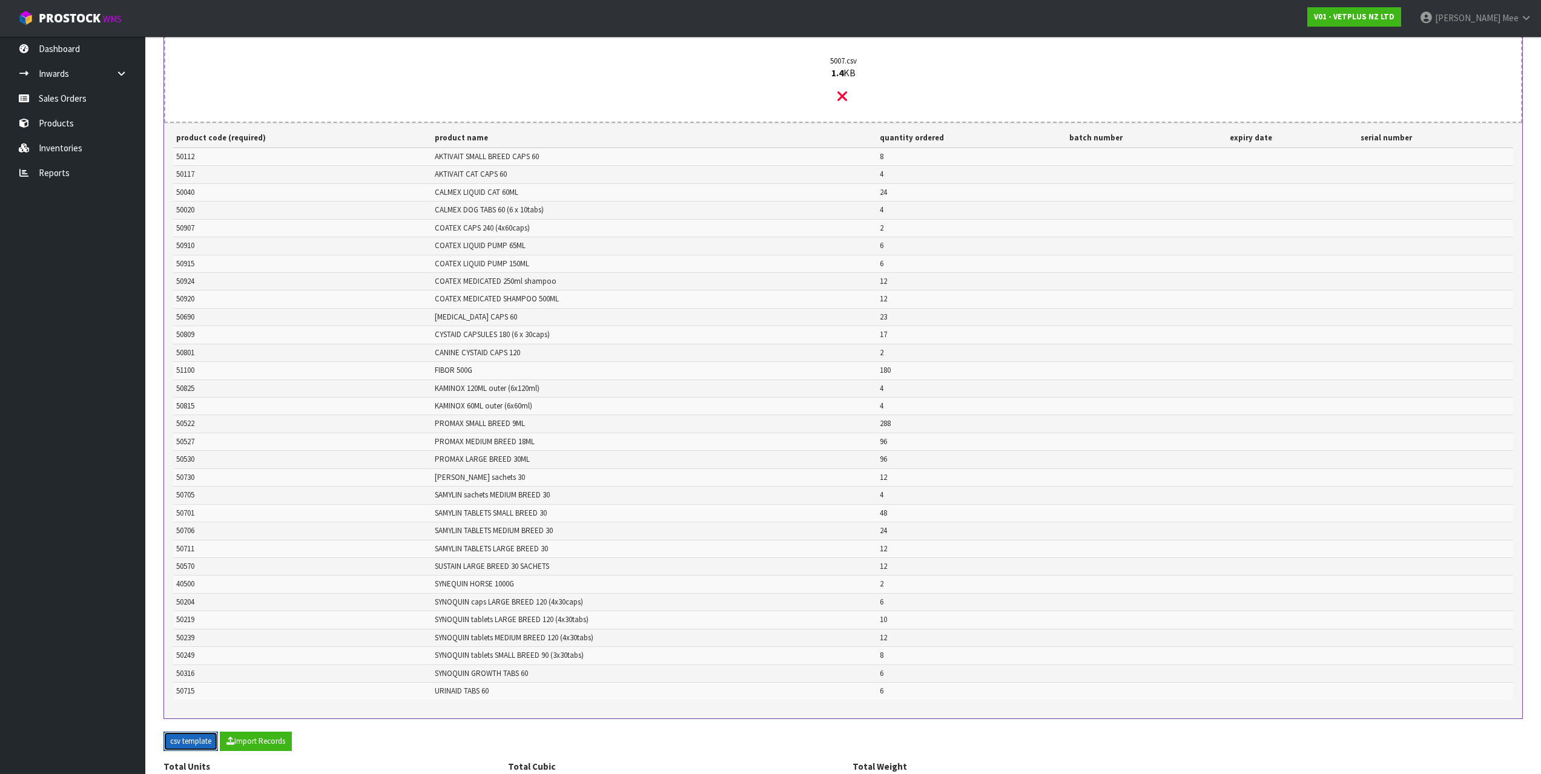
scroll to position [397, 0]
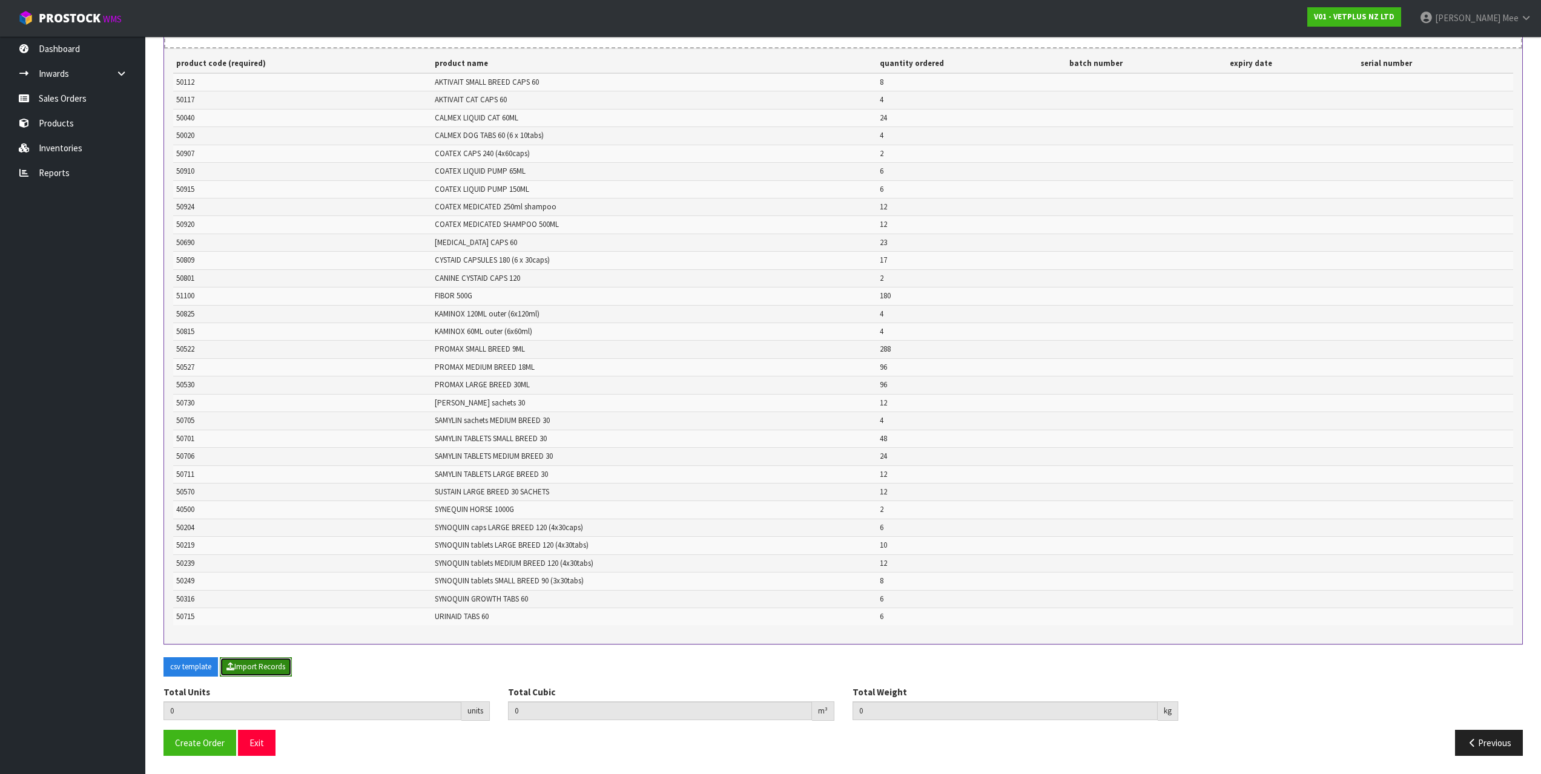
click at [260, 661] on button "Import Records" at bounding box center [256, 667] width 72 height 19
type input "950"
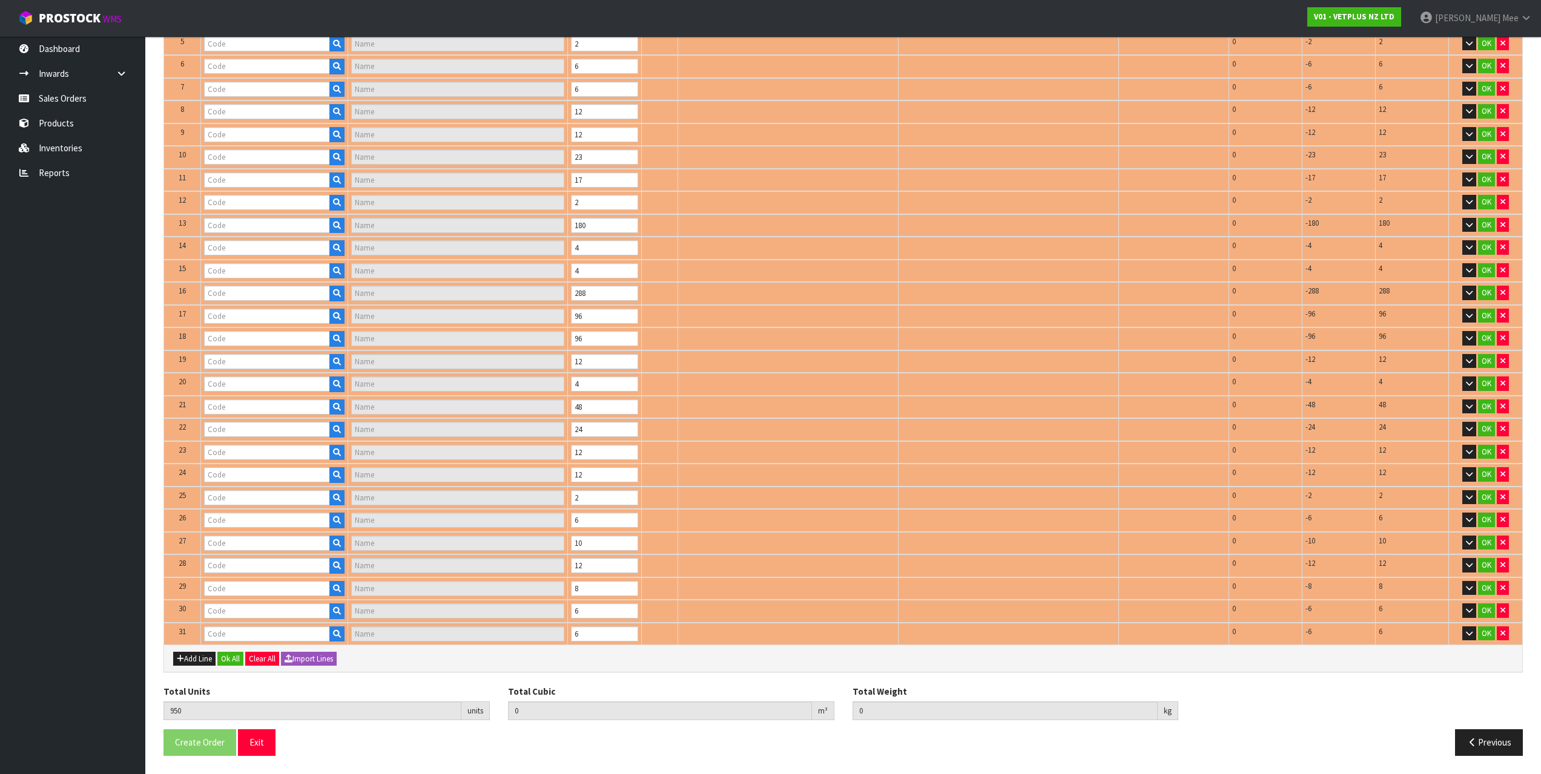
type input "50112"
type input "AKTIVAIT SMALL BREED CAPSULES 60"
type input "50117"
type input "AKTIVAIT CAT - 60 CAPS"
type input "50040"
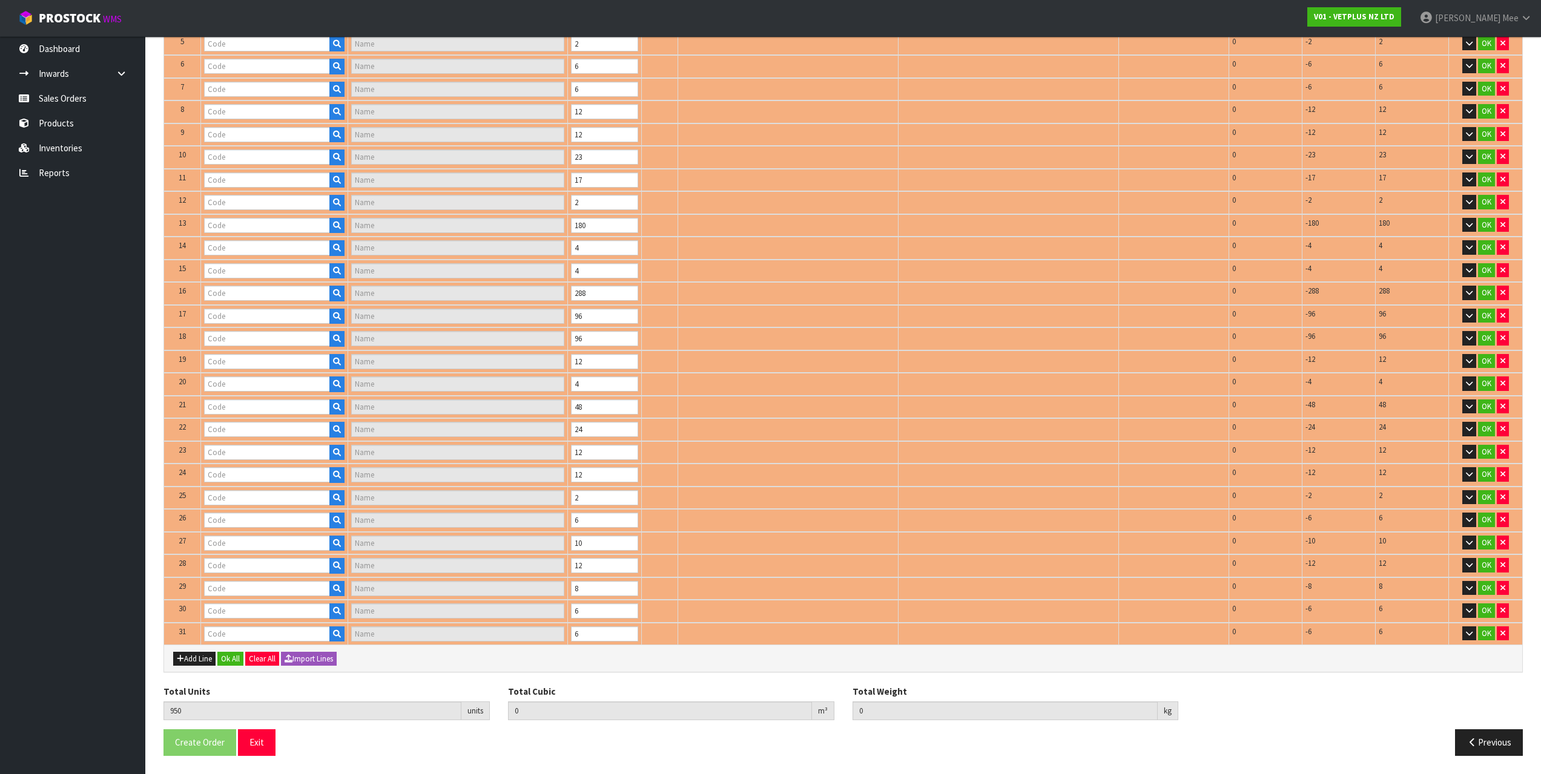
type input "CALMEX CAT"
type input "50020"
type input "CALMEX (6X10)"
type input "50910"
type input "COATEX LIQUID PUMP 65ML"
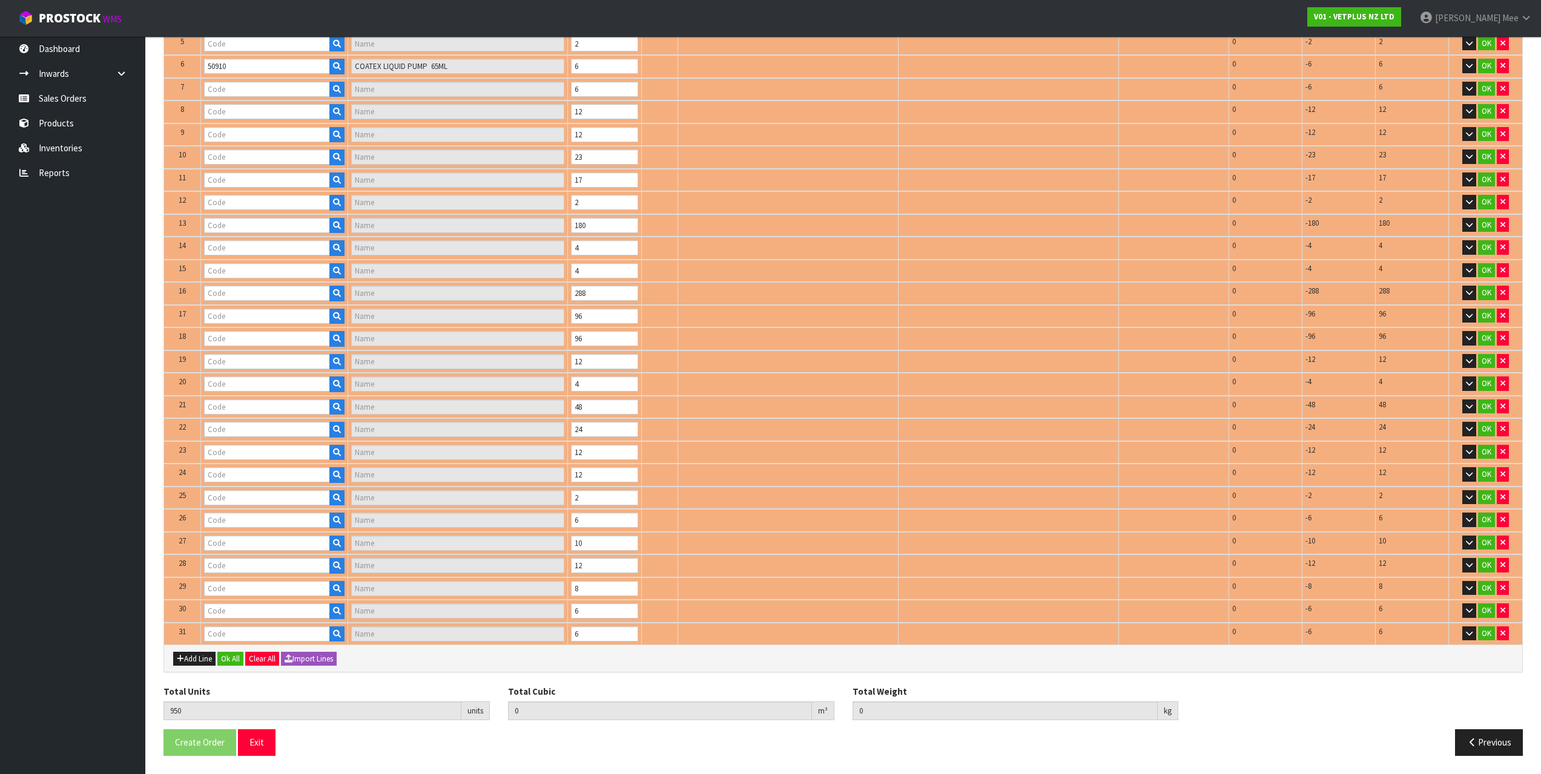
type input "50907"
type input "COATEX BLISTER - 240 CAPS"
type input "50915"
type input "COATEX LIQUID PUMP - 150ML"
type input "50924"
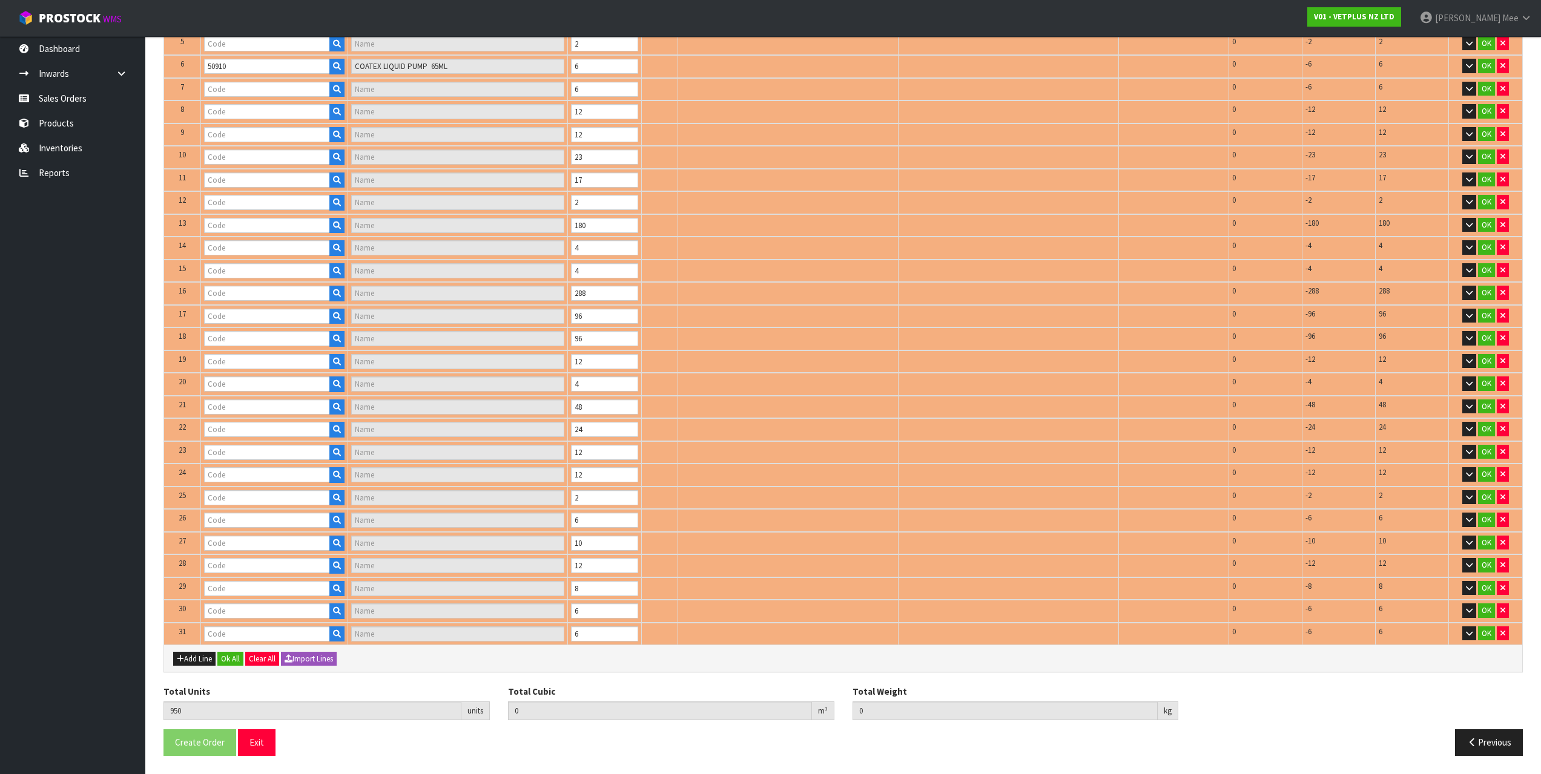
type input "COATEX MEDICATED SHAMPOO - 250ML"
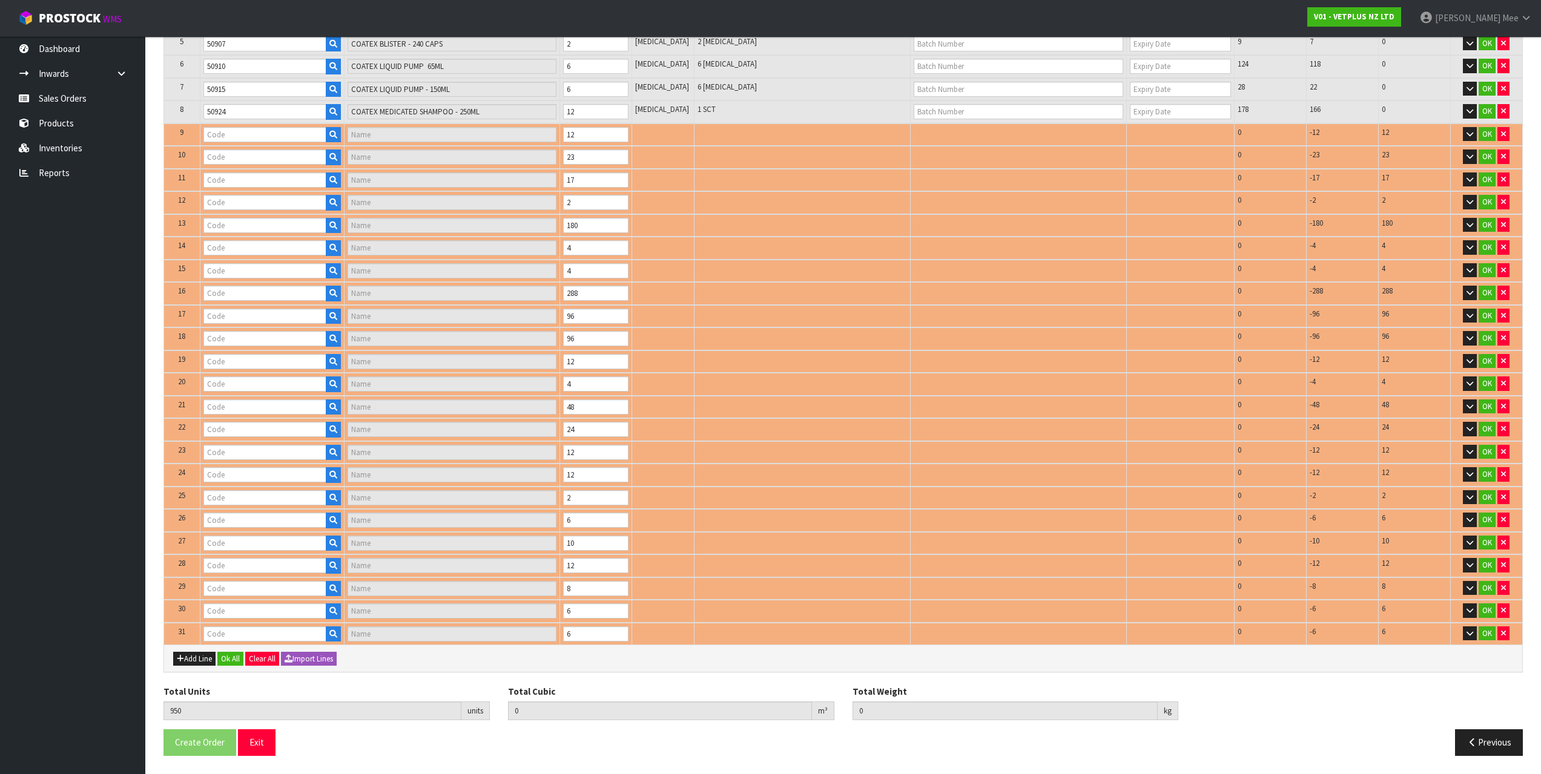
scroll to position [358, 0]
type input "50920"
type input "COATEX MEDICATED SHAMPOO - 500ML"
type input "50690"
type input "[MEDICAL_DATA]"
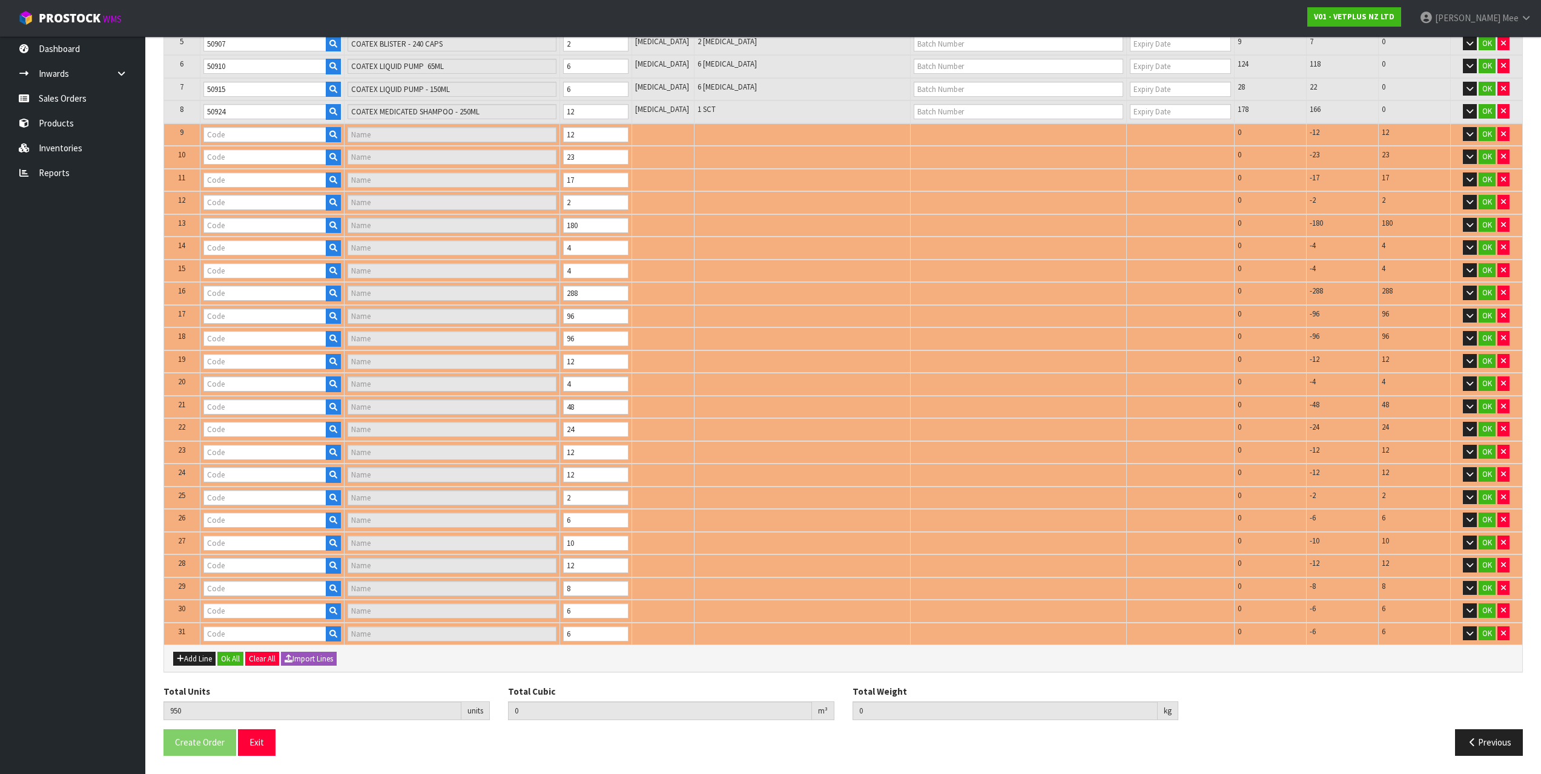
type input "50809"
type input "CYSTAID CAPS 180'S"
type input "50801"
type input "CANINE CYSTAID - 120 CAPS"
type input "50522"
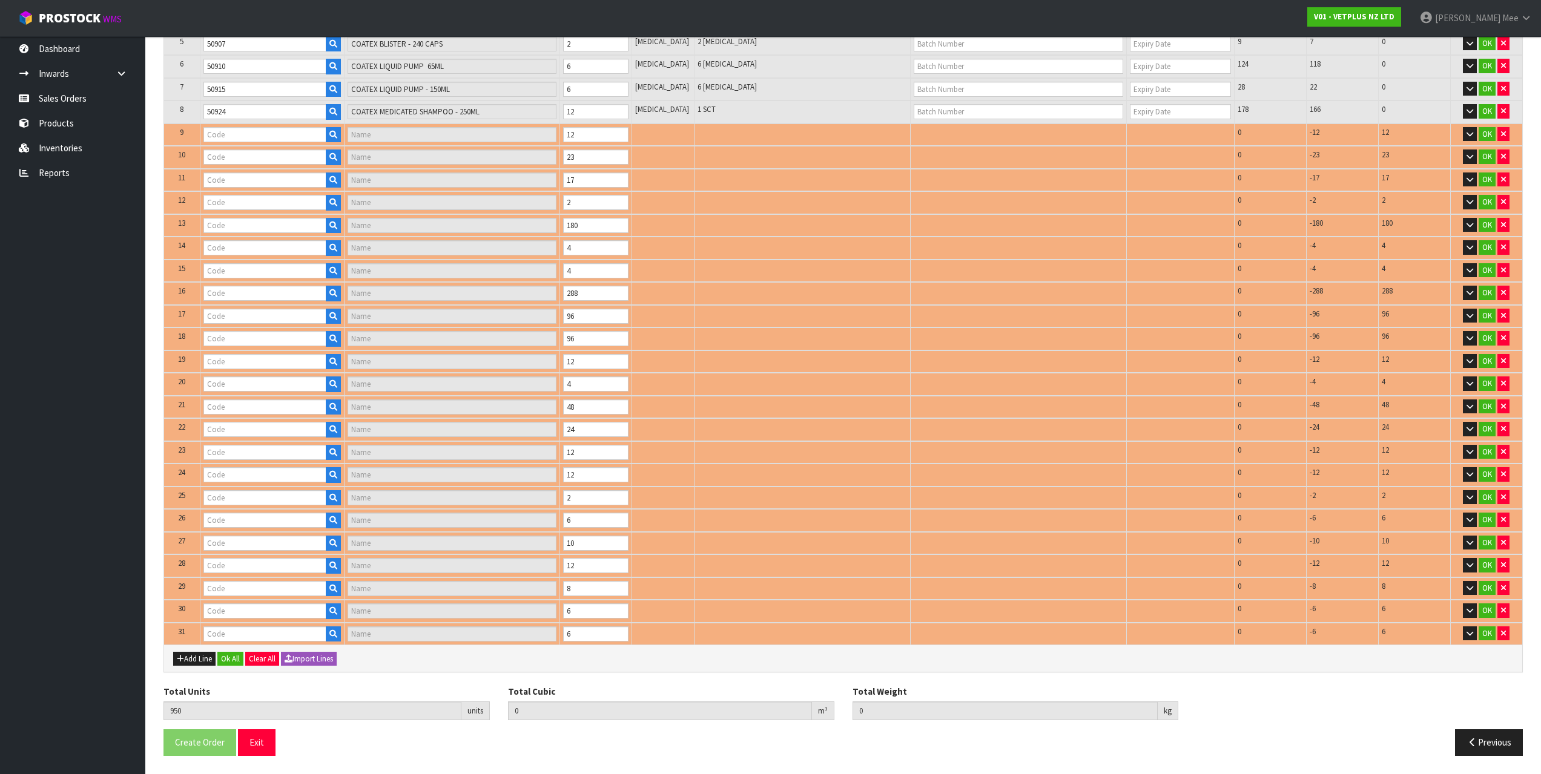
type input "PROMAX - 9ML"
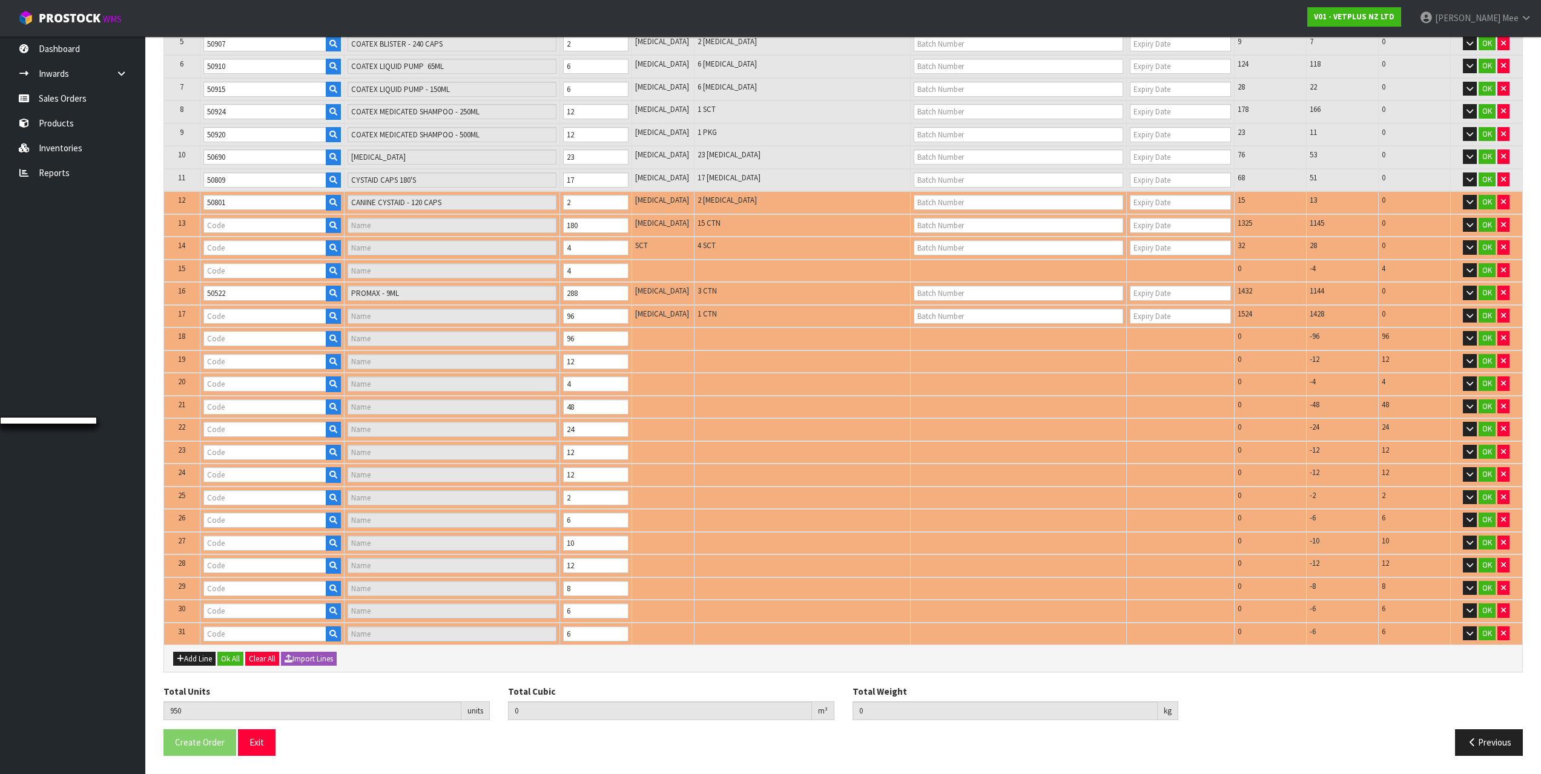
type input "51100"
type input "FIBOR - 500G"
type input "50825"
type input "KAMINOX - 120ML (6 X 120ML)"
type input "50527"
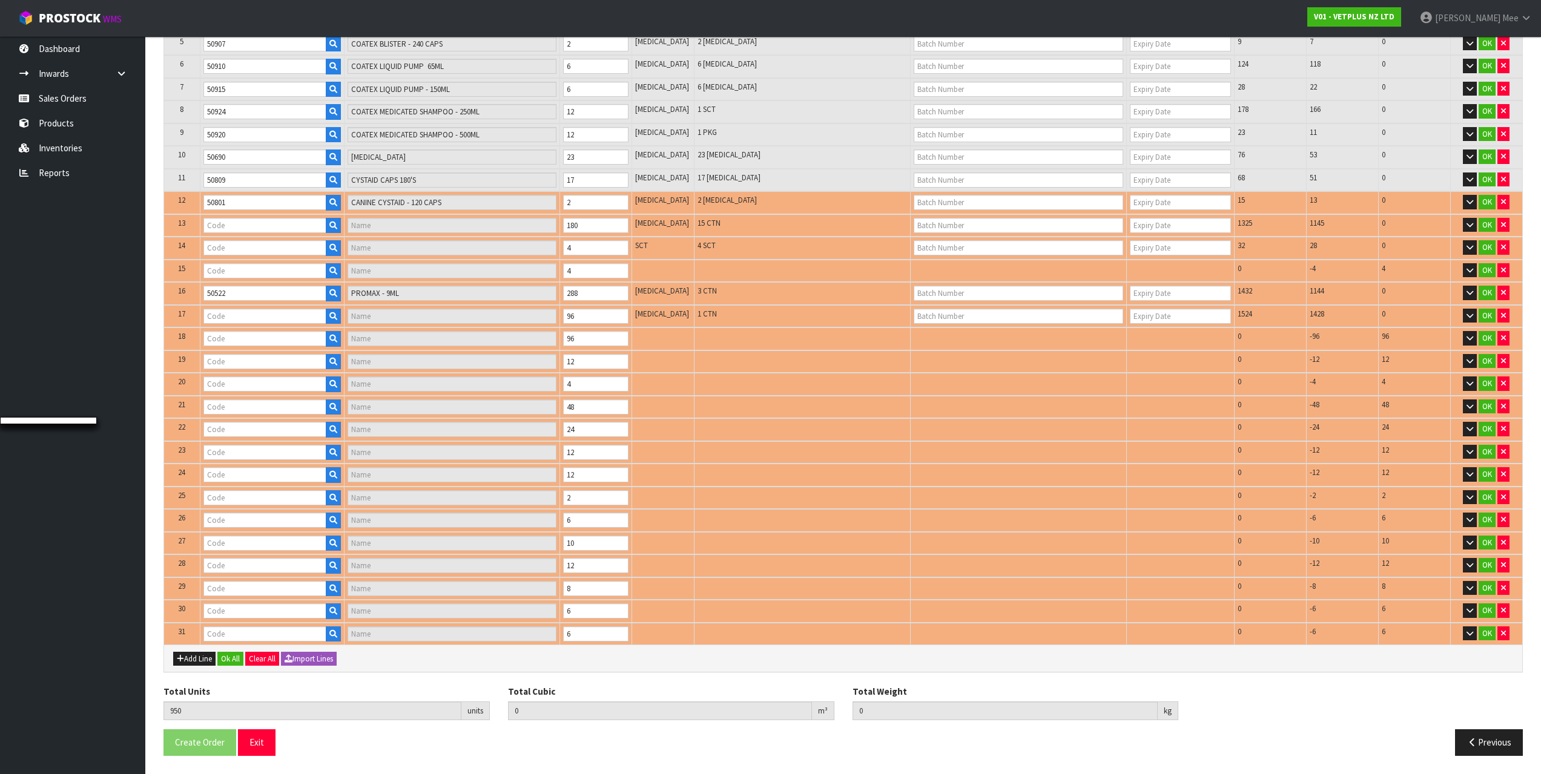
type input "PROMAX - 18ML"
type input "50705"
type input "SAMYLIN MEDIUM BREED SACHETS 30"
type input "50815"
type input "KAMINOX - 60ML (6 X 60ML)"
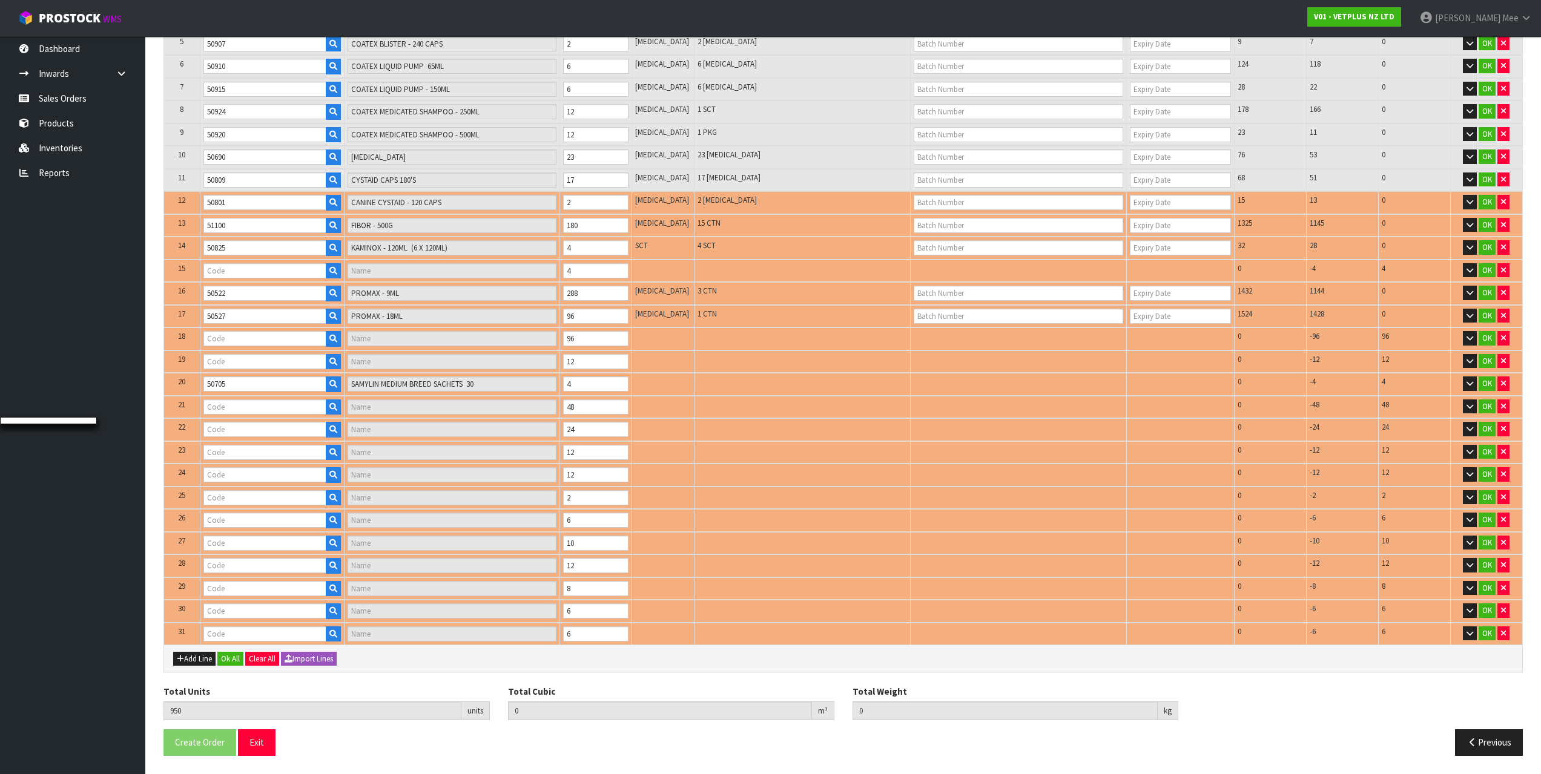
type input "50701"
type input "SAMYLIN SMALL BREED - 30 X 1.0G TABS"
type input "50711"
type input "SAMYLIN LARGE BREED - 30 TABS"
type input "50570"
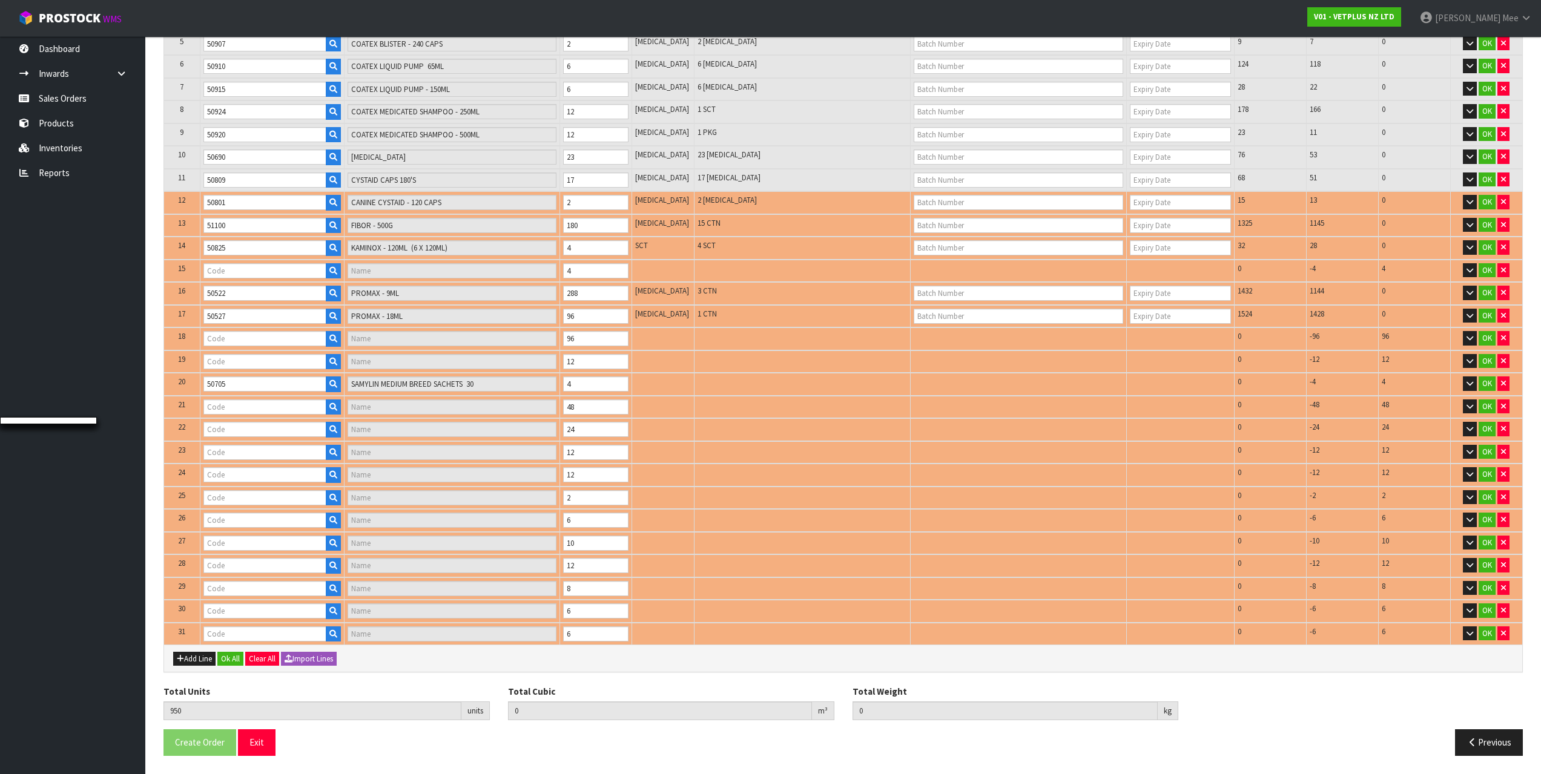
type input "SUSTAIN LARGE BREED"
type input "50219"
type input "SYNOQUIN EFA LARGE BREED - 120 TABS"
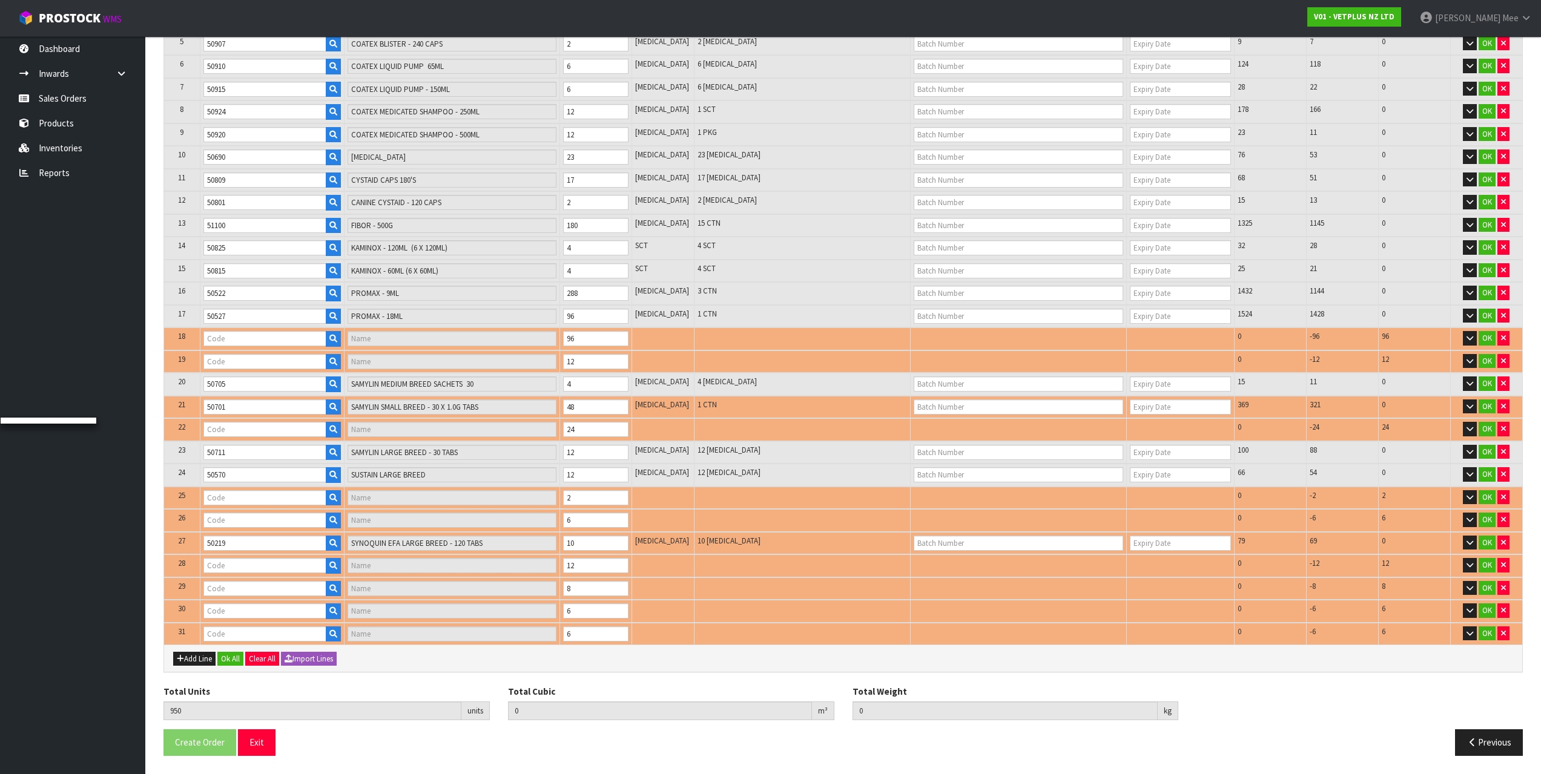
type input "50530"
type input "PROMAX - 30ML"
type input "50204"
type input "SYNOQUIN EFA LARGE BREED - 120 CAPS"
type input "50249"
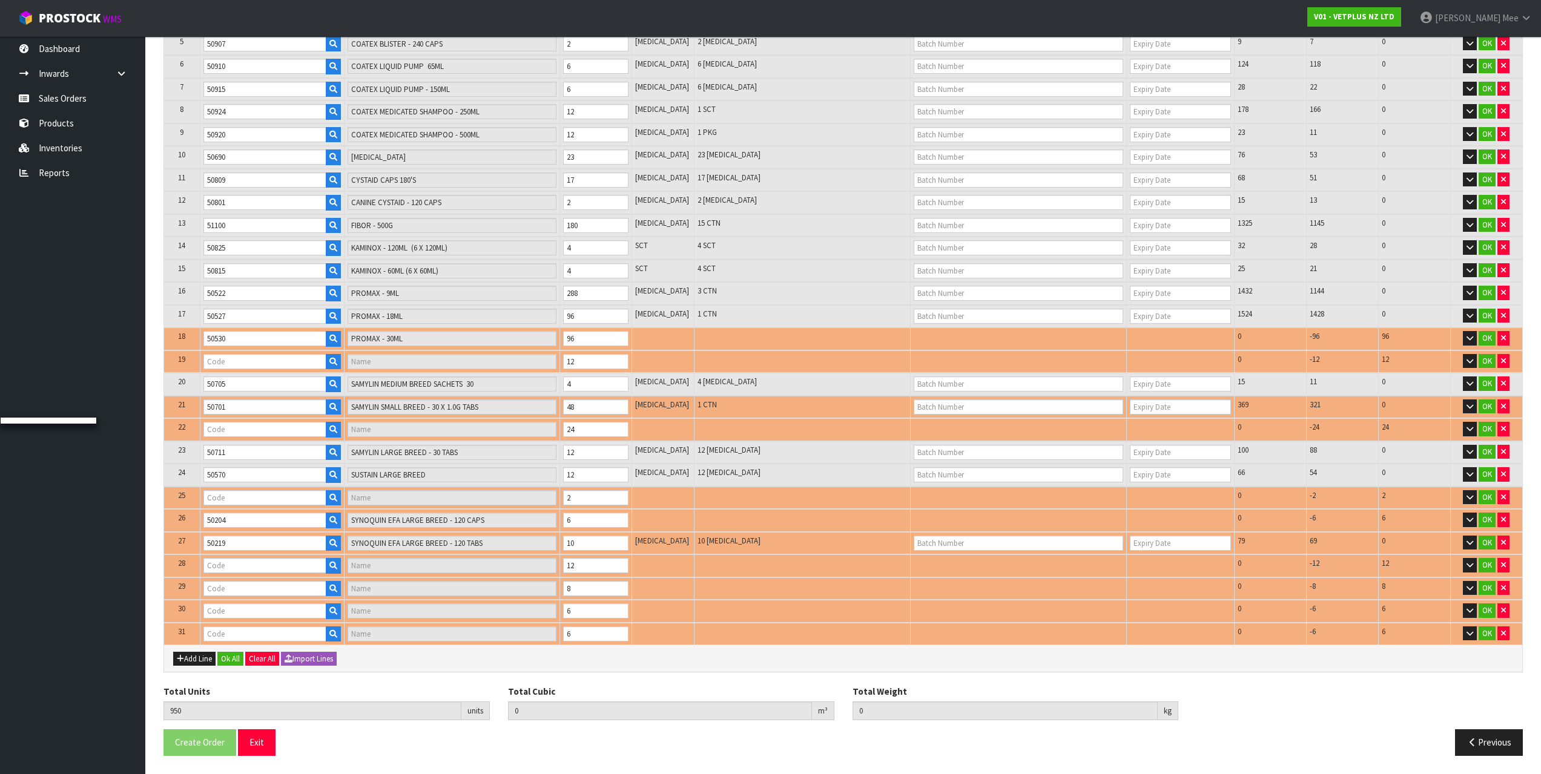
type input "SYNOQUIN EFA SMALL BREED - 90 TABS"
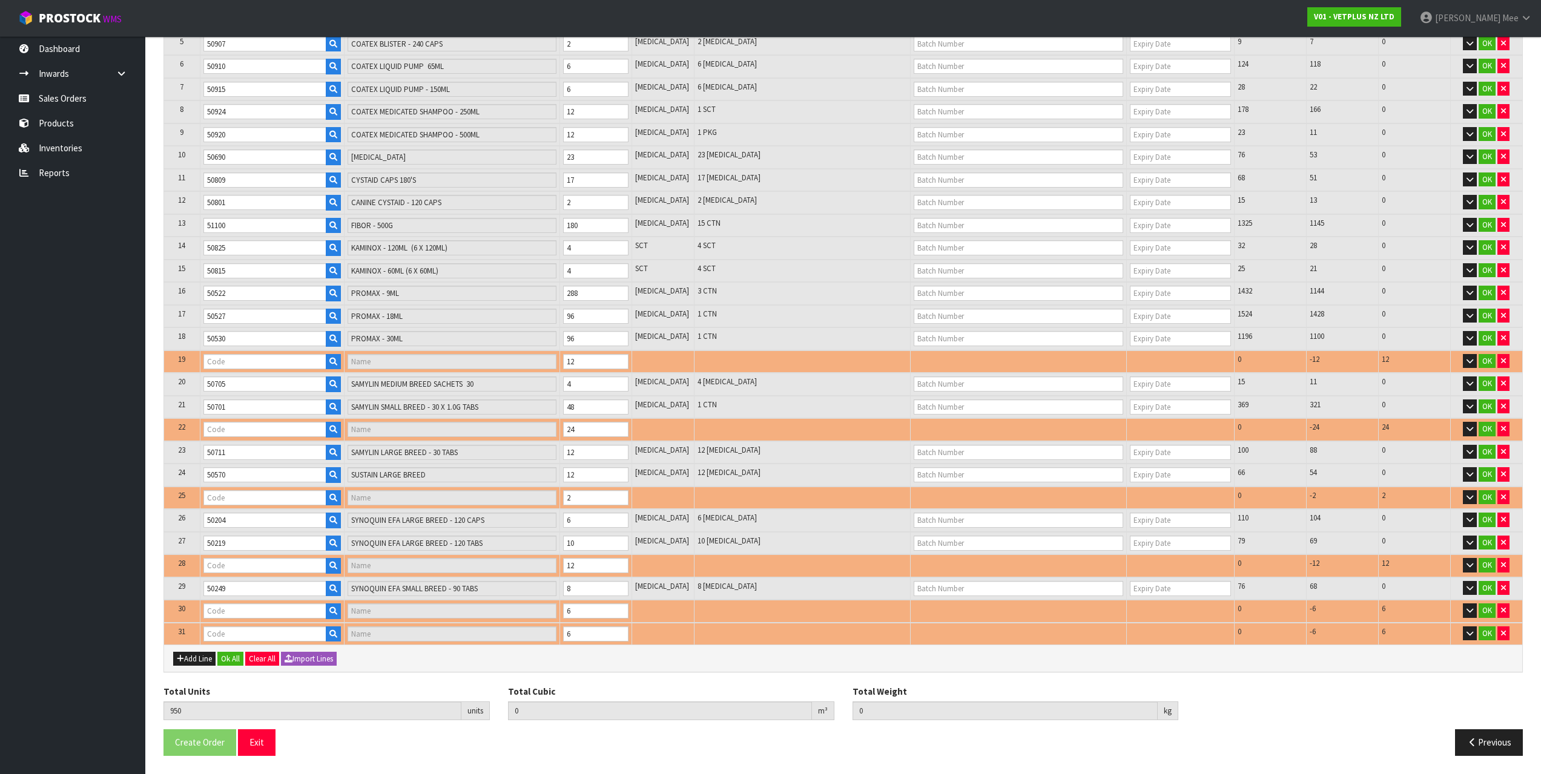
type input "40500"
type input "SYNEQUIN HORSE 1000G"
type input "50316"
type input "SYNOQUIN GROWTH TABLETS 60"
type input "50715"
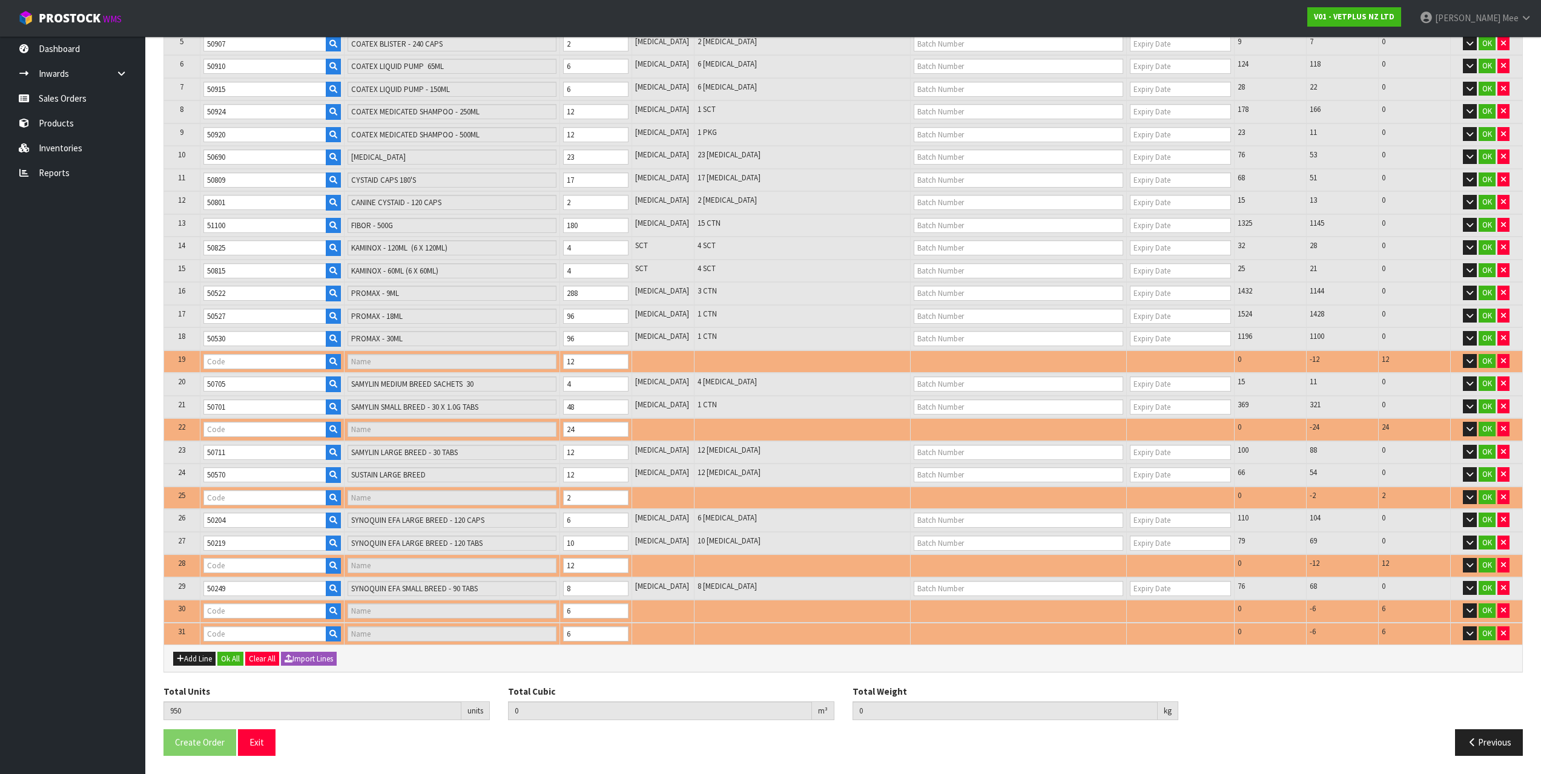
type input "URINAID - 60 TABS"
type input "0.803191"
type input "190.719"
type input "50730"
type input "[PERSON_NAME] - 30 X 2G"
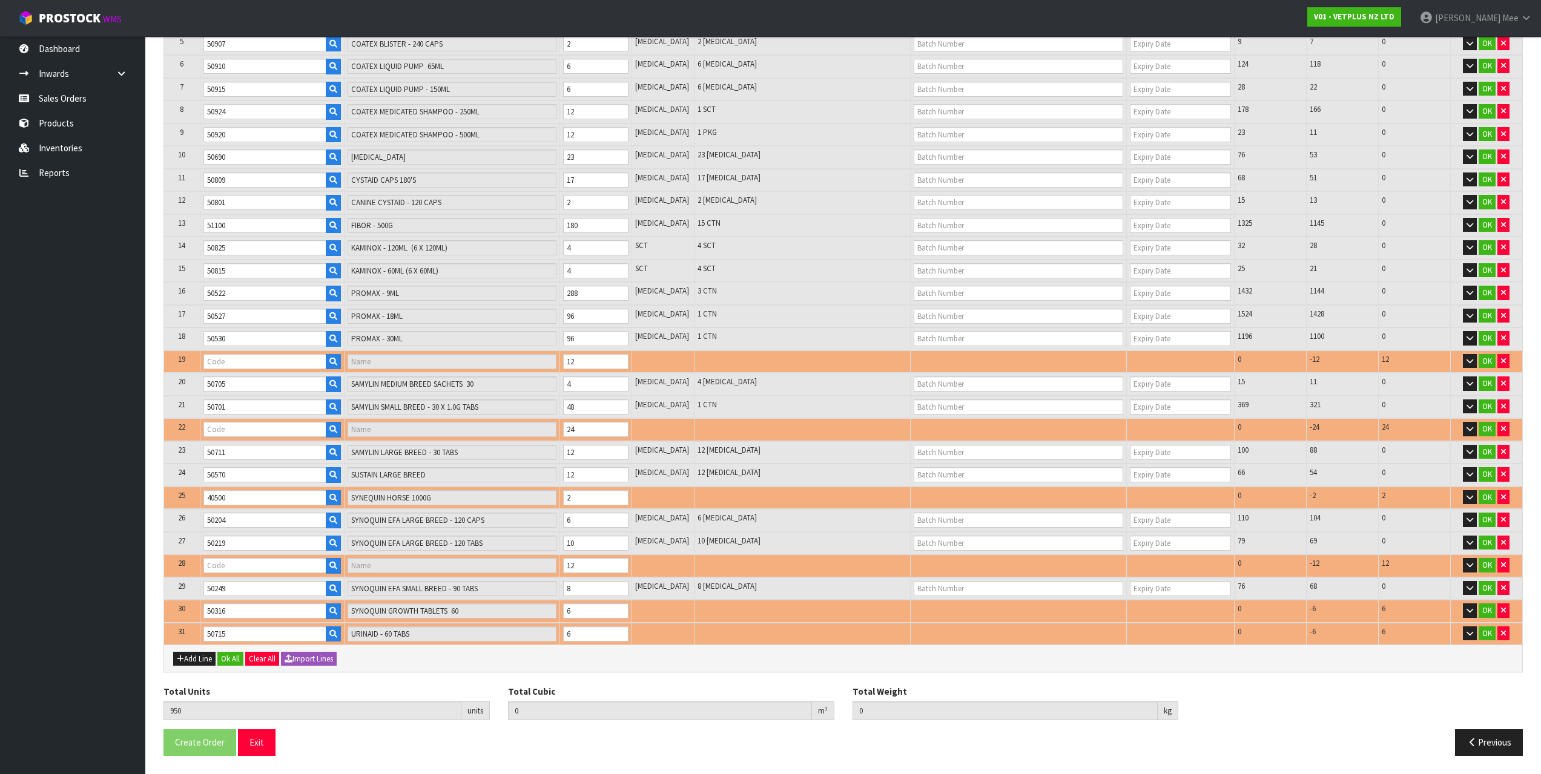
type input "50706"
type input "SAMYLIN MEDIUM BREED - 30 TABS"
type input "50239"
type input "SYNOQUIN EFA MEDIUM BREED - 120 TABS"
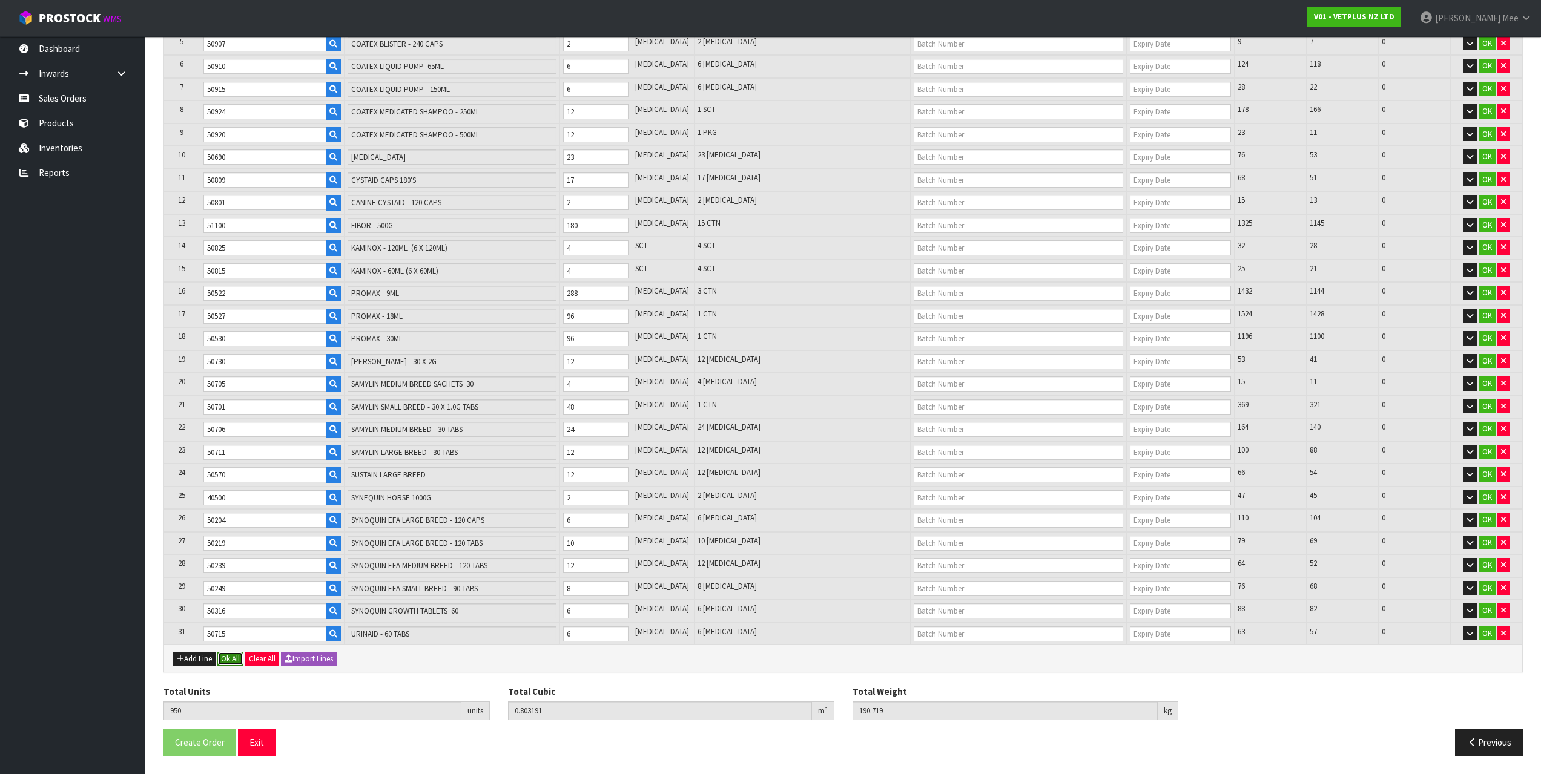
click at [225, 662] on button "Ok All" at bounding box center [230, 659] width 26 height 15
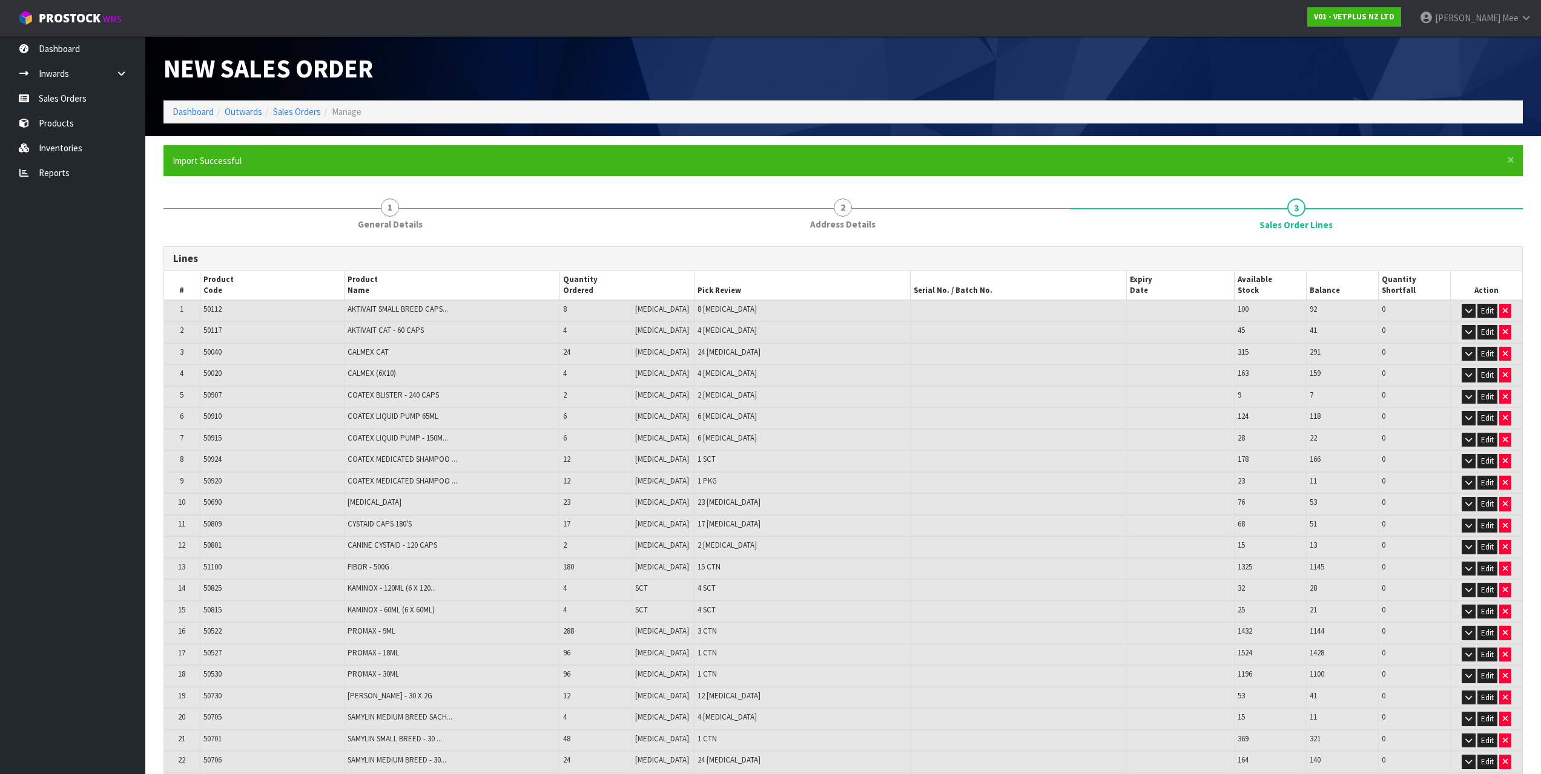
scroll to position [321, 0]
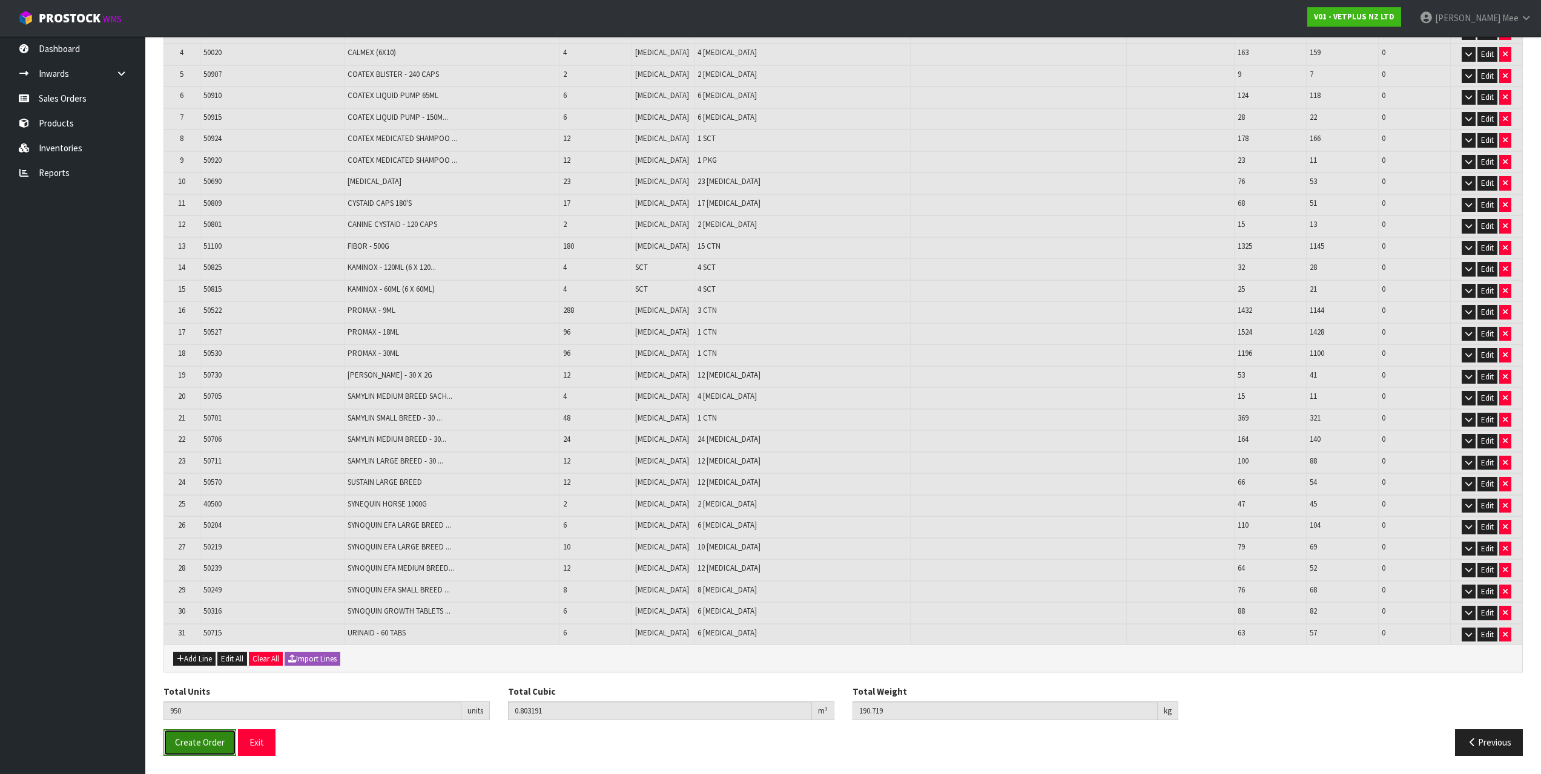
click at [196, 742] on span "Create Order" at bounding box center [200, 743] width 50 height 12
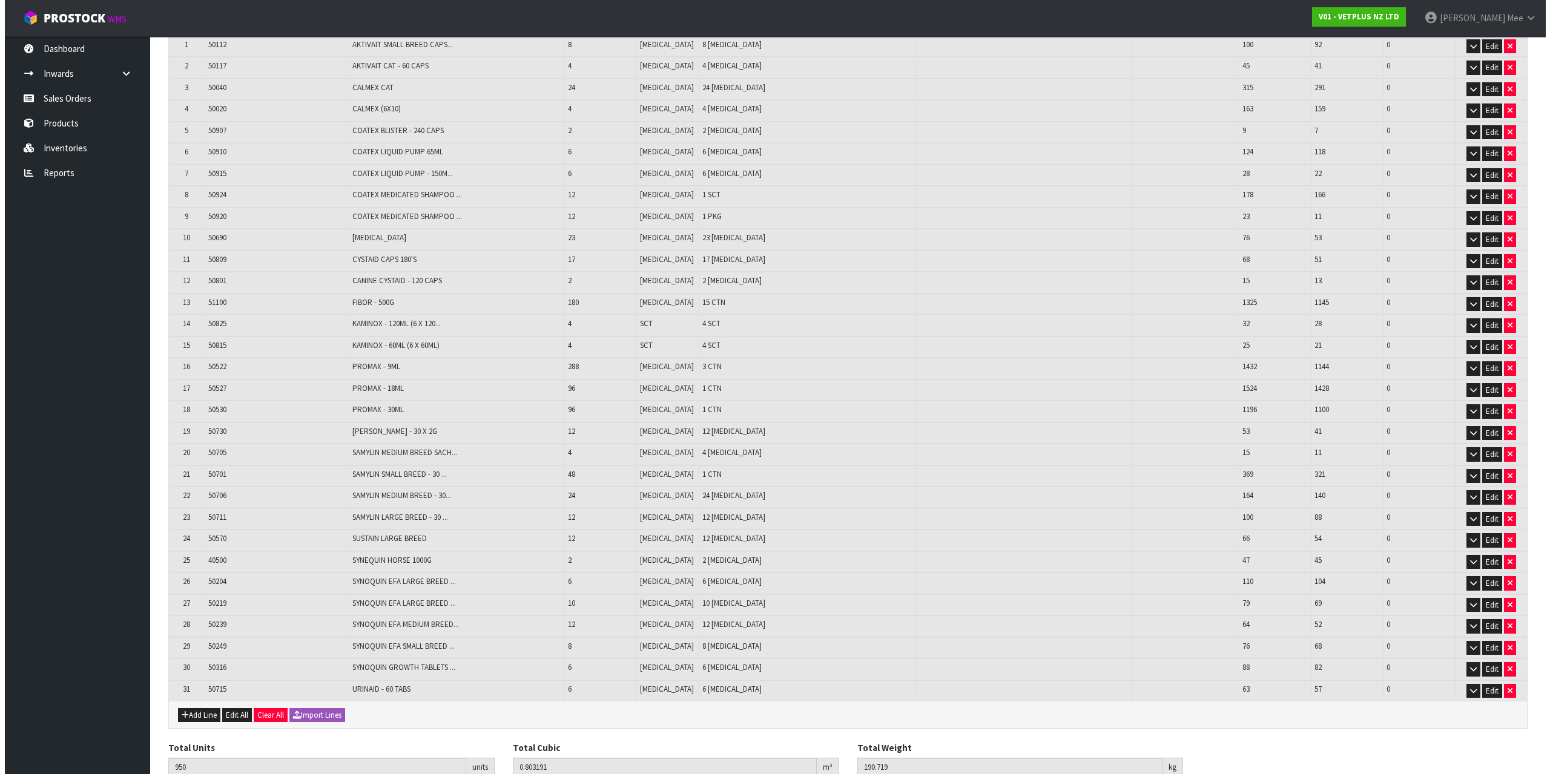
scroll to position [0, 0]
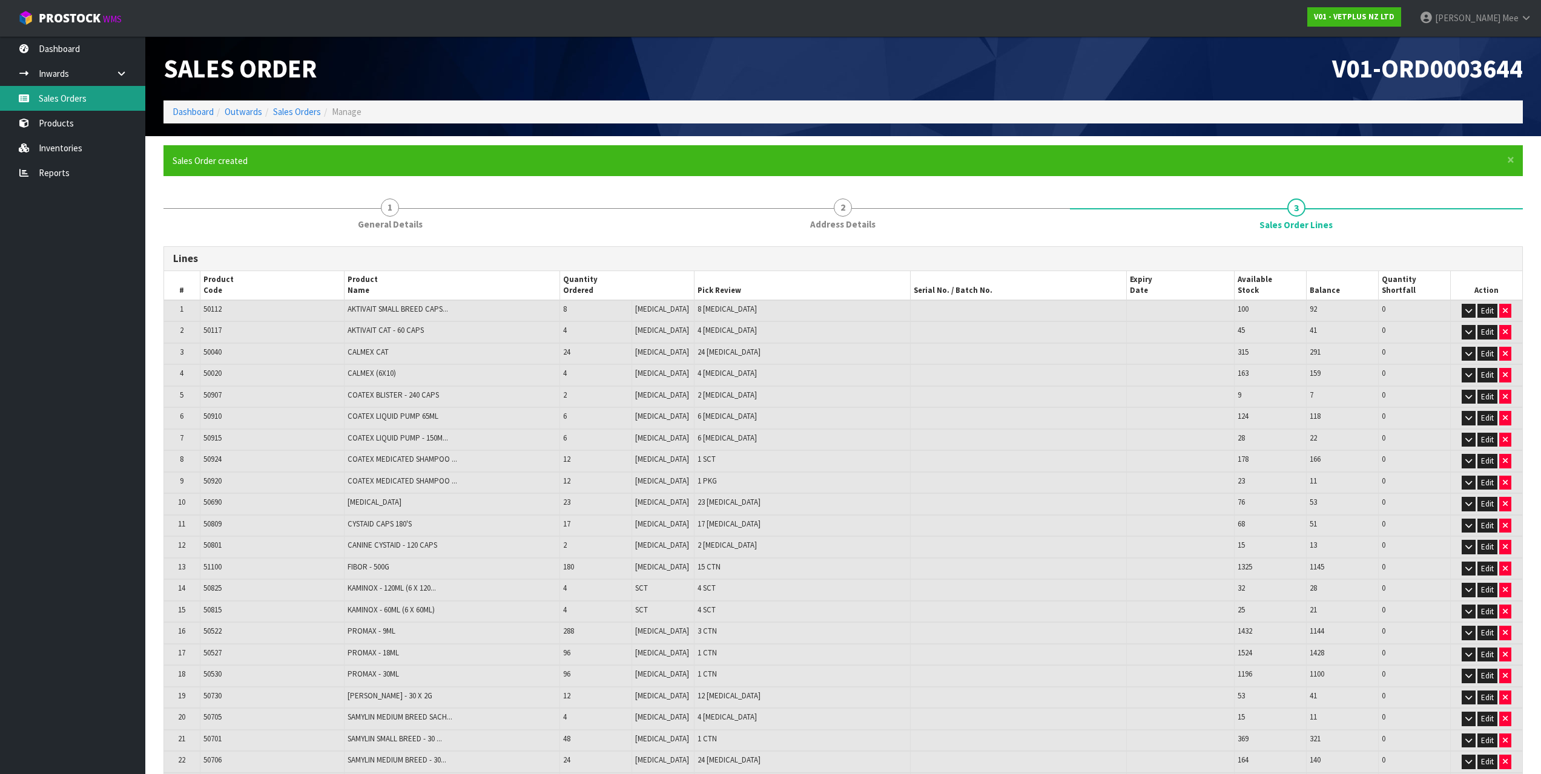
click at [45, 92] on link "Sales Orders" at bounding box center [72, 98] width 145 height 25
